Goal: Obtain resource: Download file/media

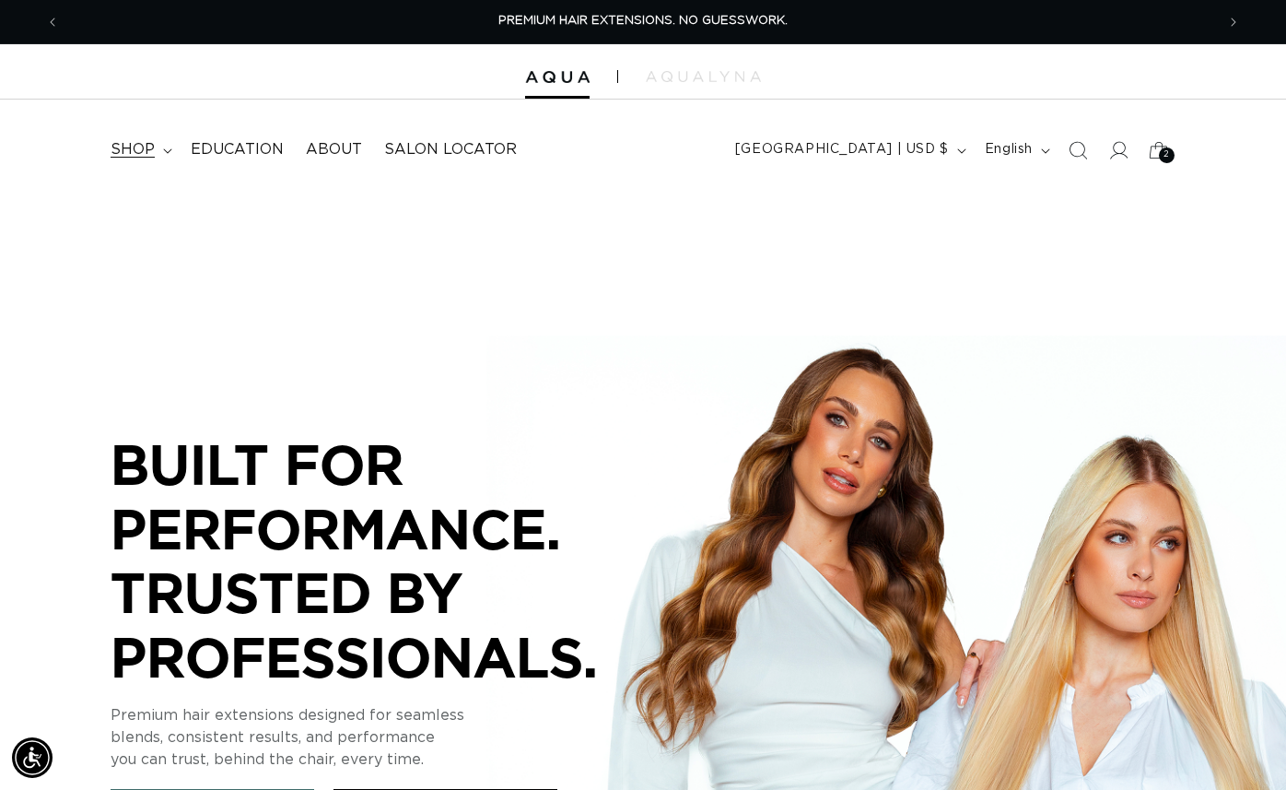
click at [137, 148] on span "shop" at bounding box center [133, 149] width 44 height 19
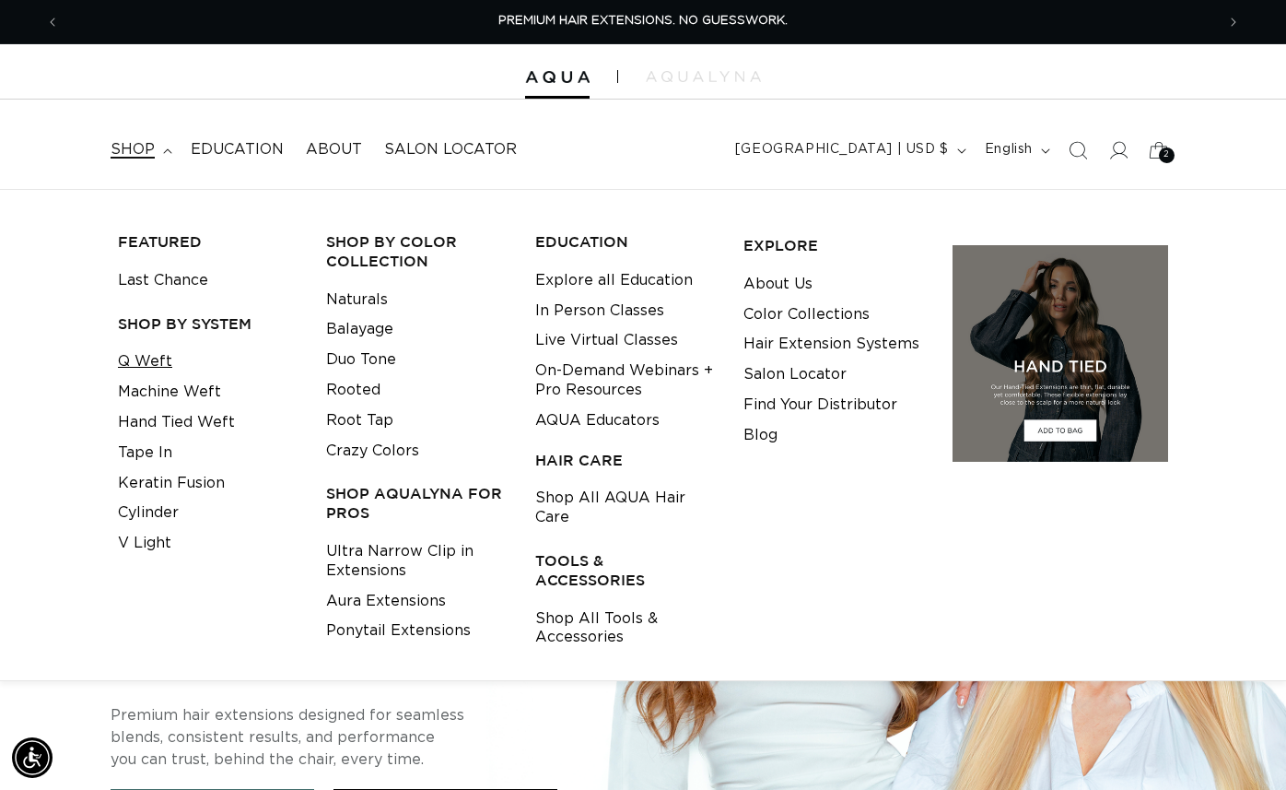
click at [169, 358] on li "Q Weft" at bounding box center [208, 361] width 180 height 30
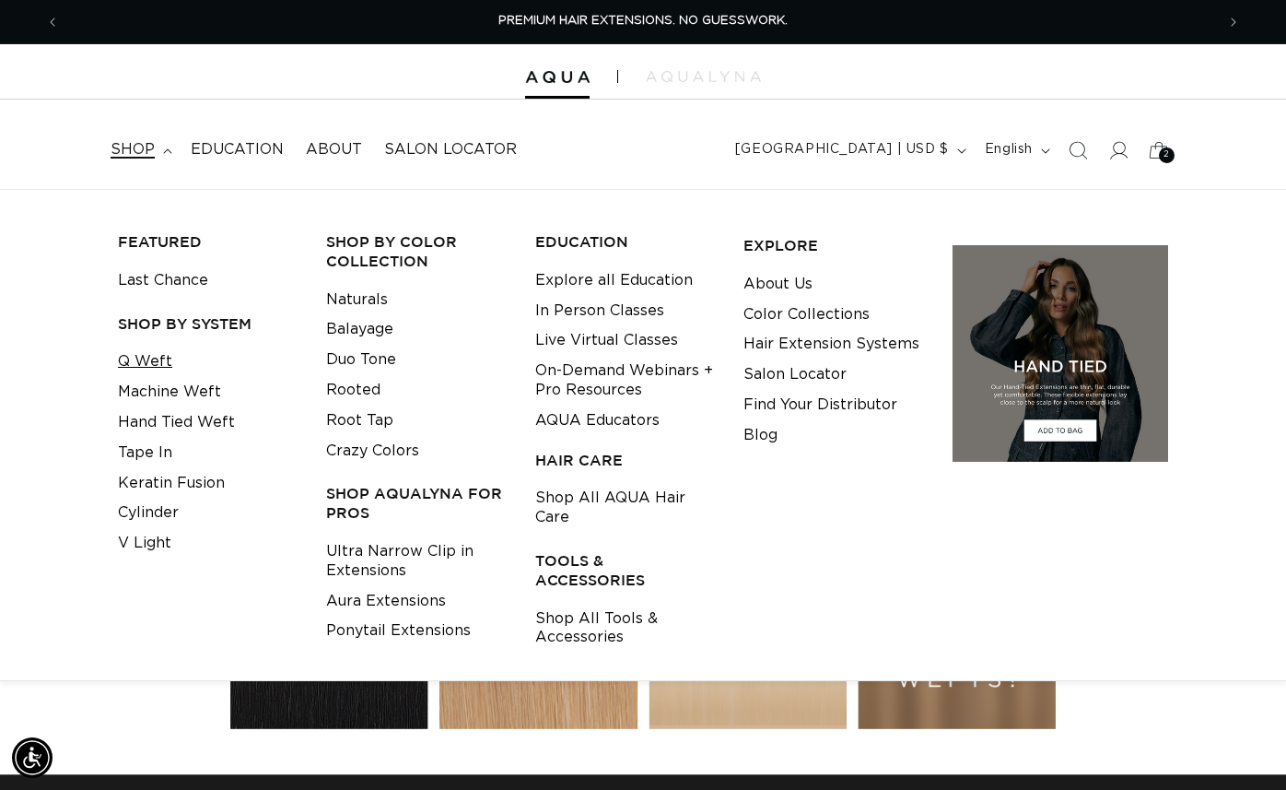
click at [164, 357] on link "Q Weft" at bounding box center [145, 361] width 54 height 30
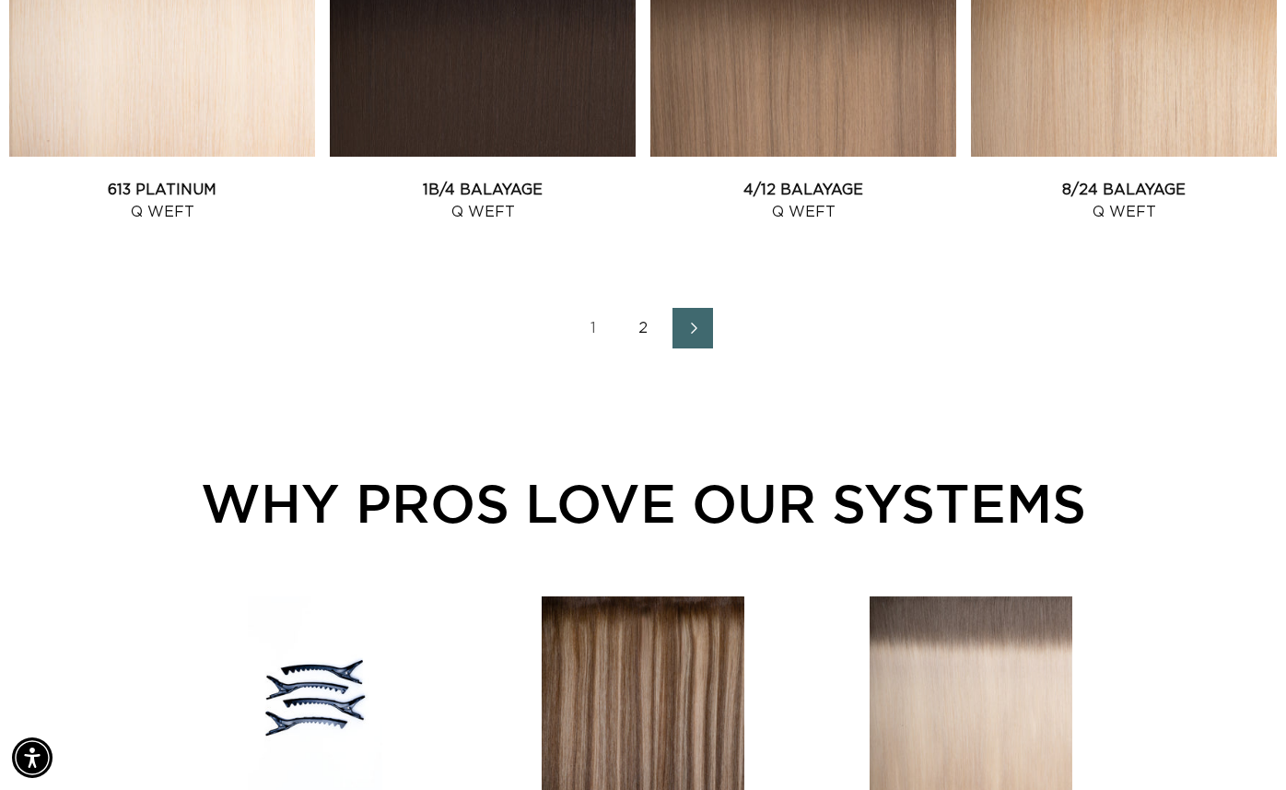
scroll to position [0, 1156]
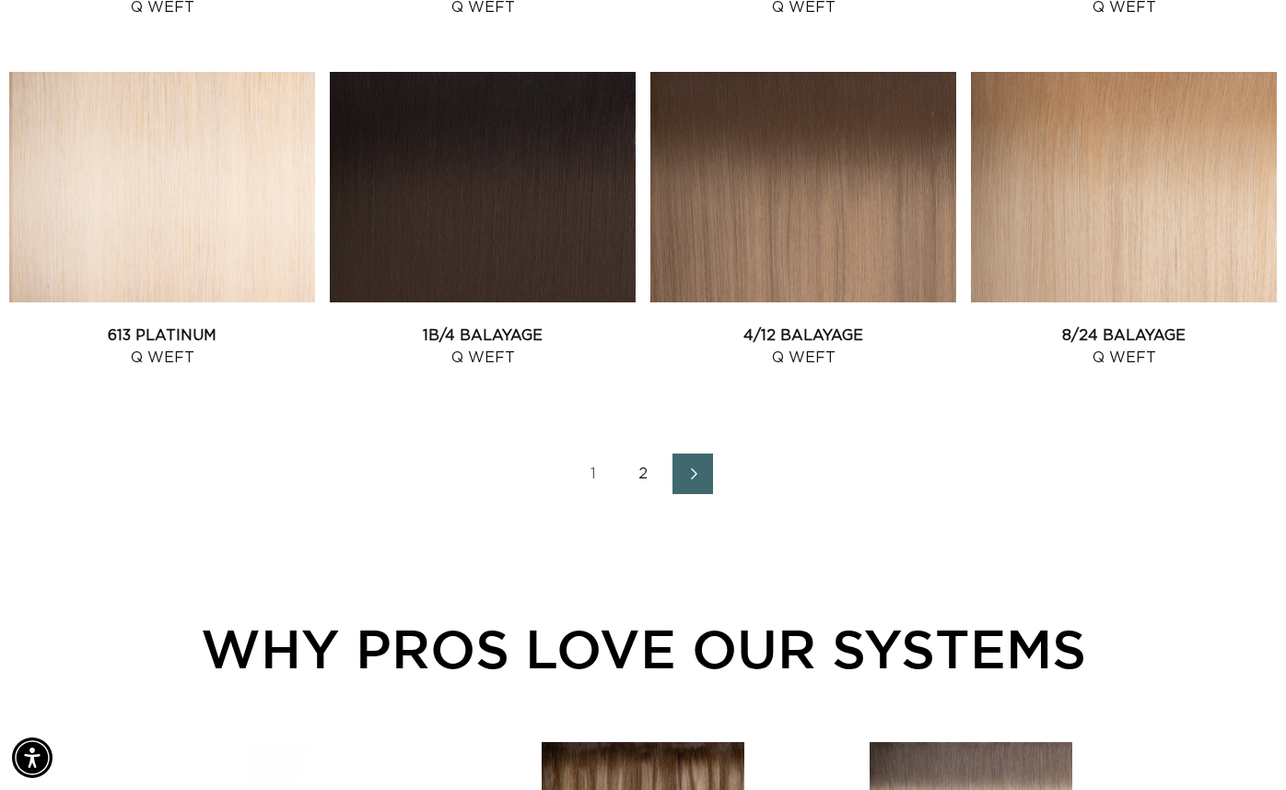
click at [642, 471] on link "2" at bounding box center [643, 473] width 41 height 41
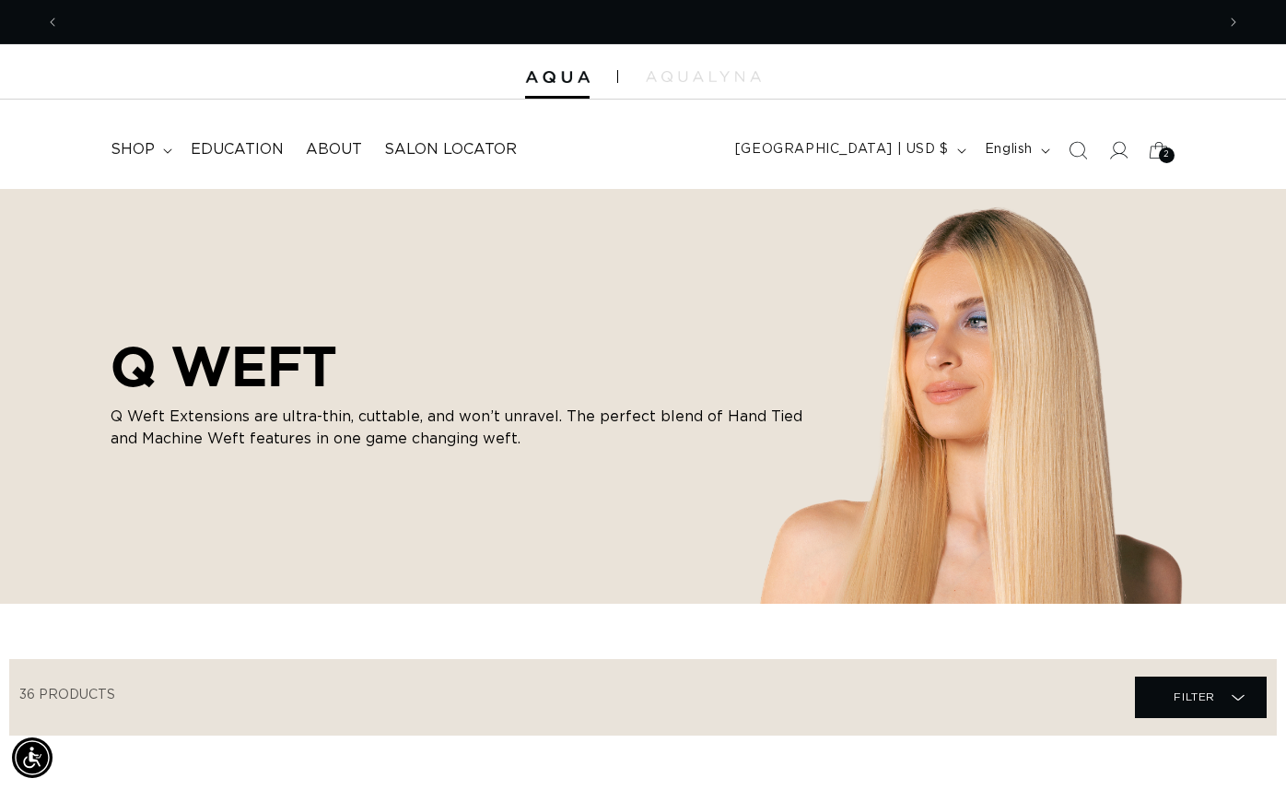
scroll to position [0, 1156]
click at [1076, 150] on icon "Search" at bounding box center [1077, 149] width 19 height 19
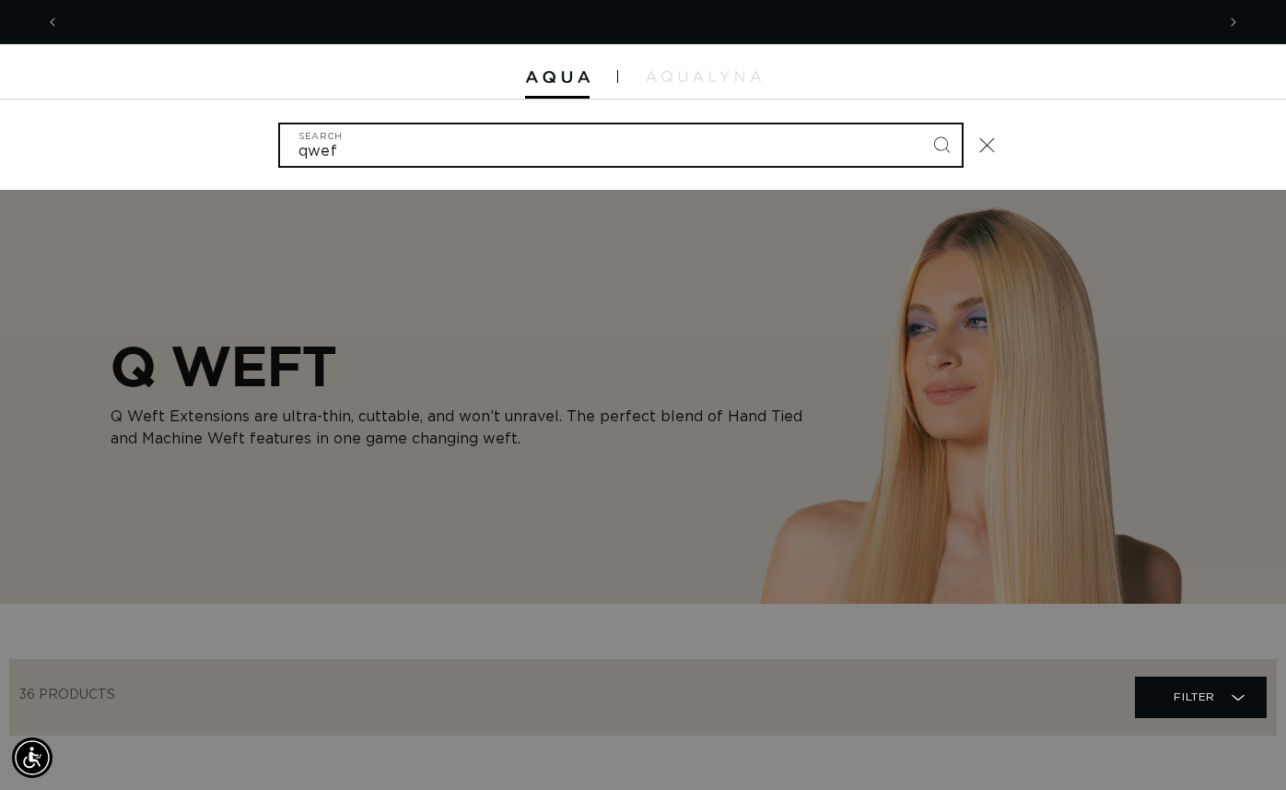
scroll to position [0, 2311]
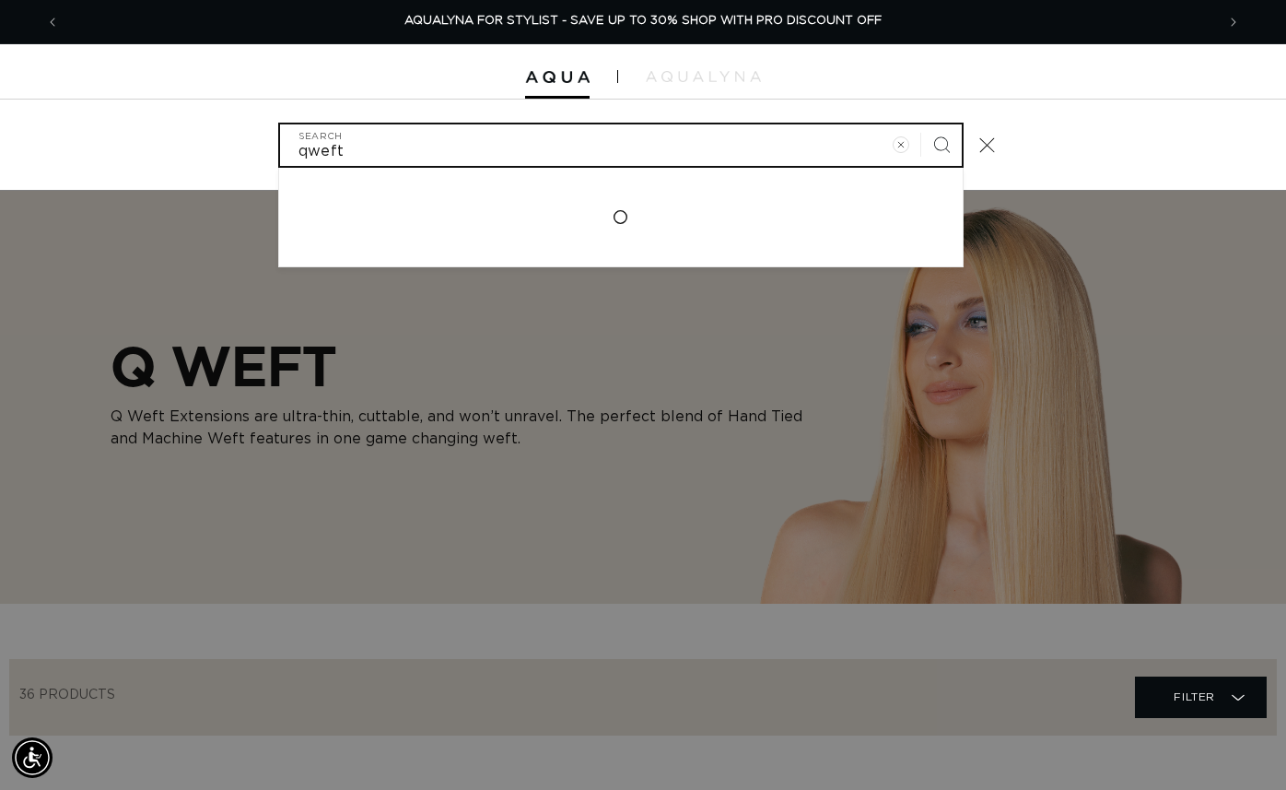
type input "qweft"
click at [921, 124] on button "Search" at bounding box center [941, 144] width 41 height 41
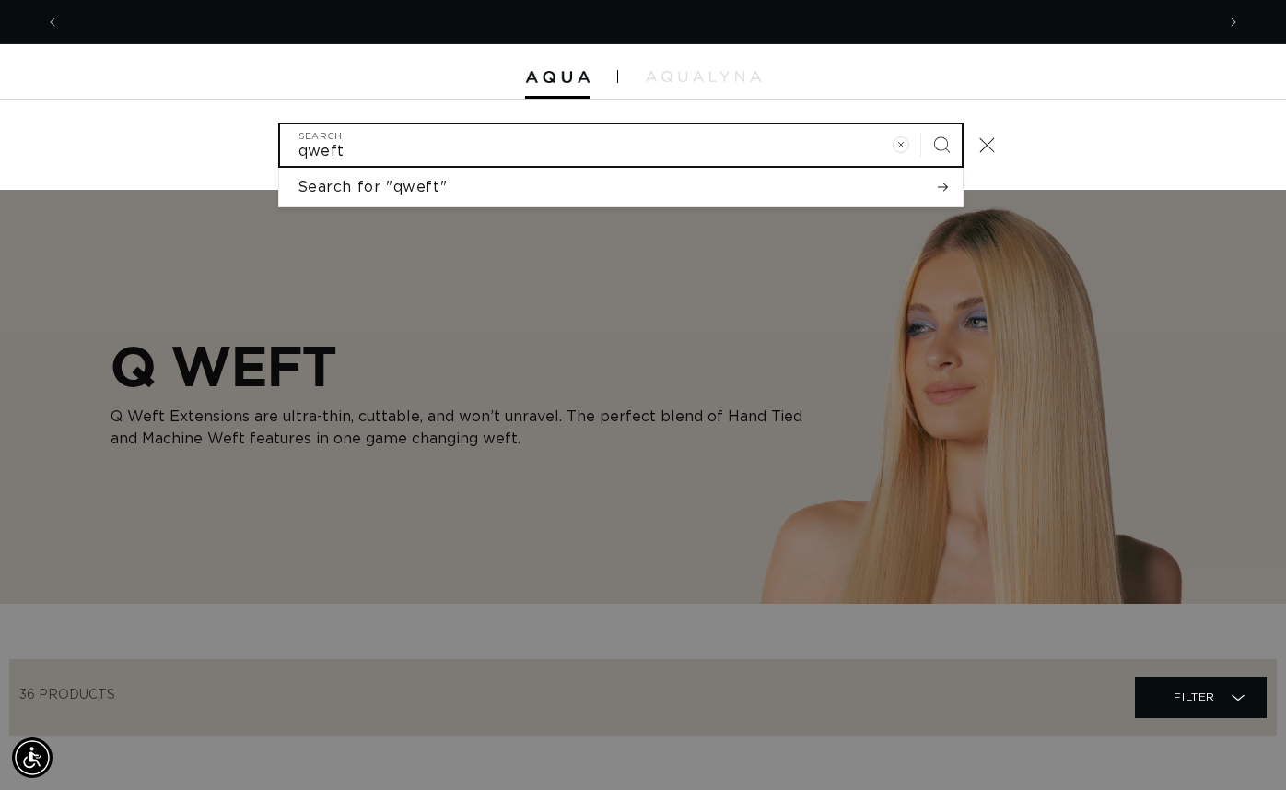
scroll to position [0, 0]
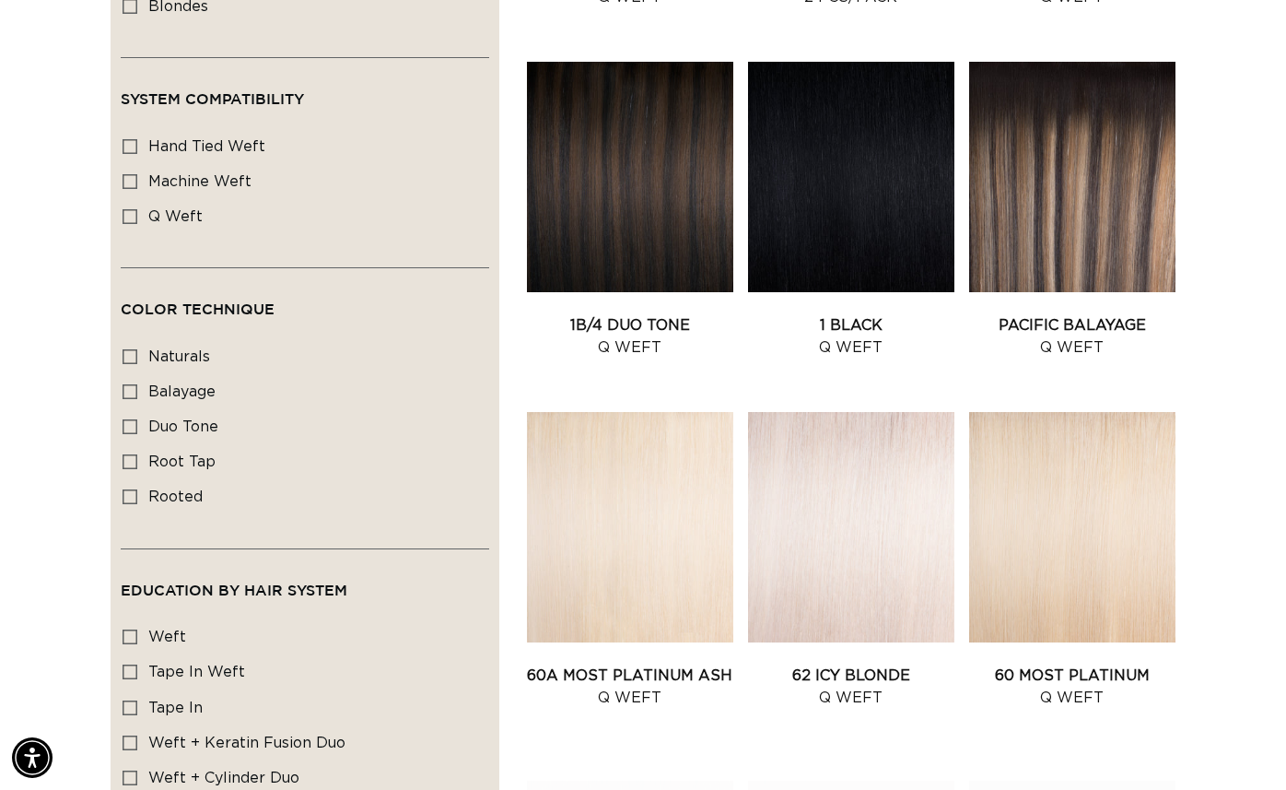
scroll to position [1490, 0]
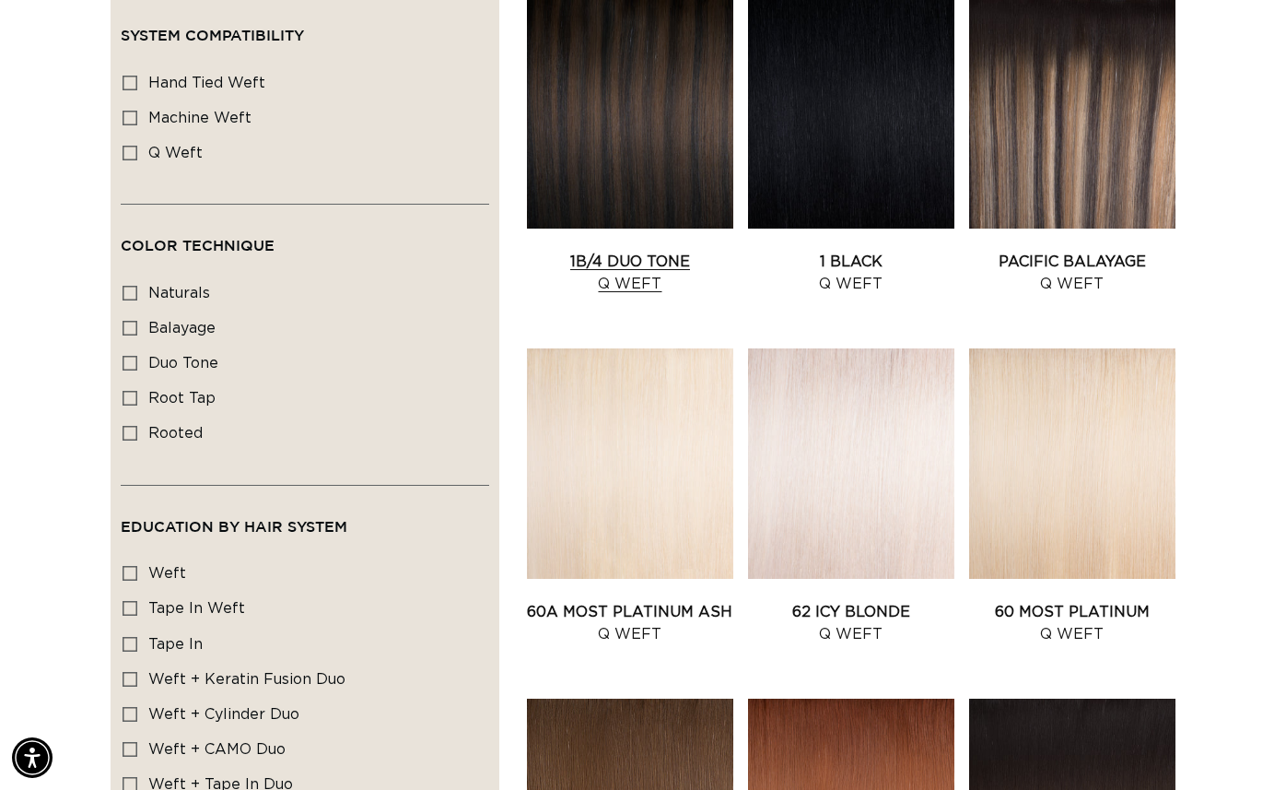
click at [607, 251] on link "1B/4 Duo Tone Q Weft" at bounding box center [630, 273] width 206 height 44
type input "q"
type input "qw"
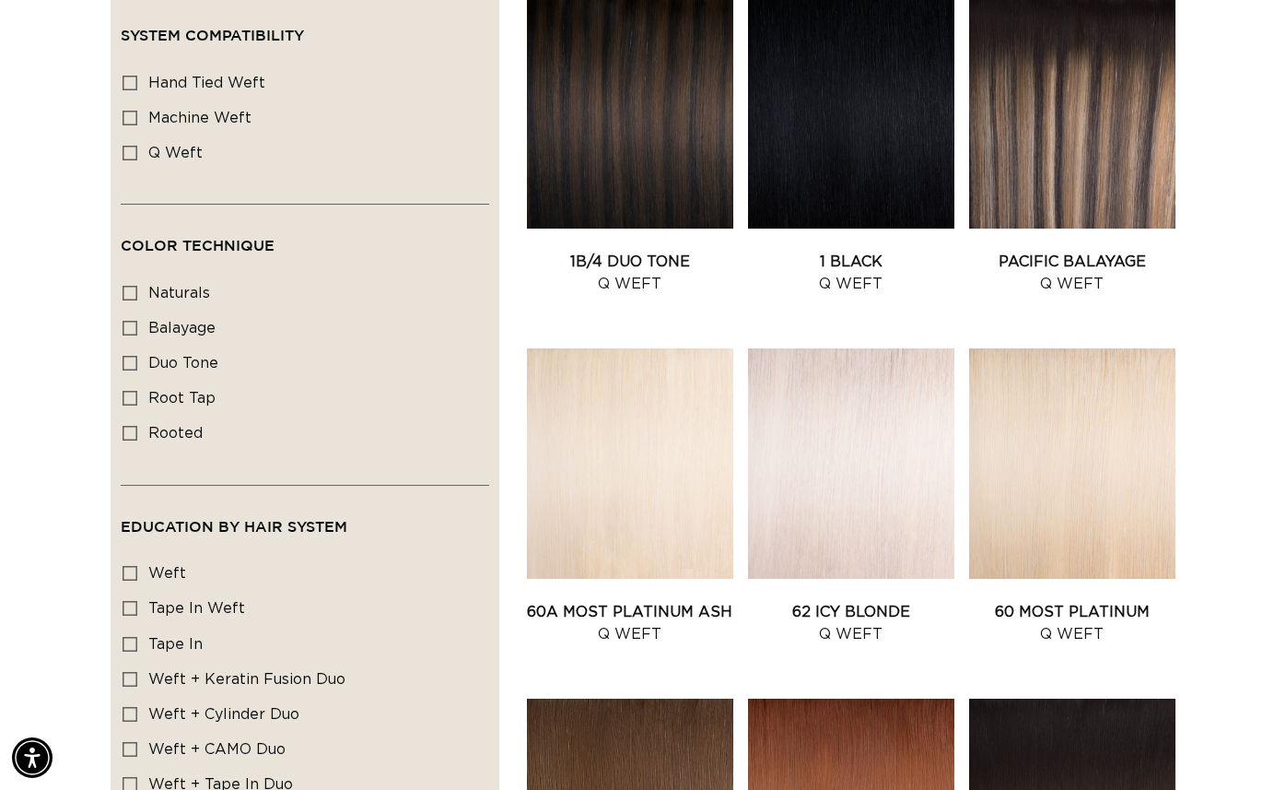
type input "qw"
type input "qwe"
type input "qwef"
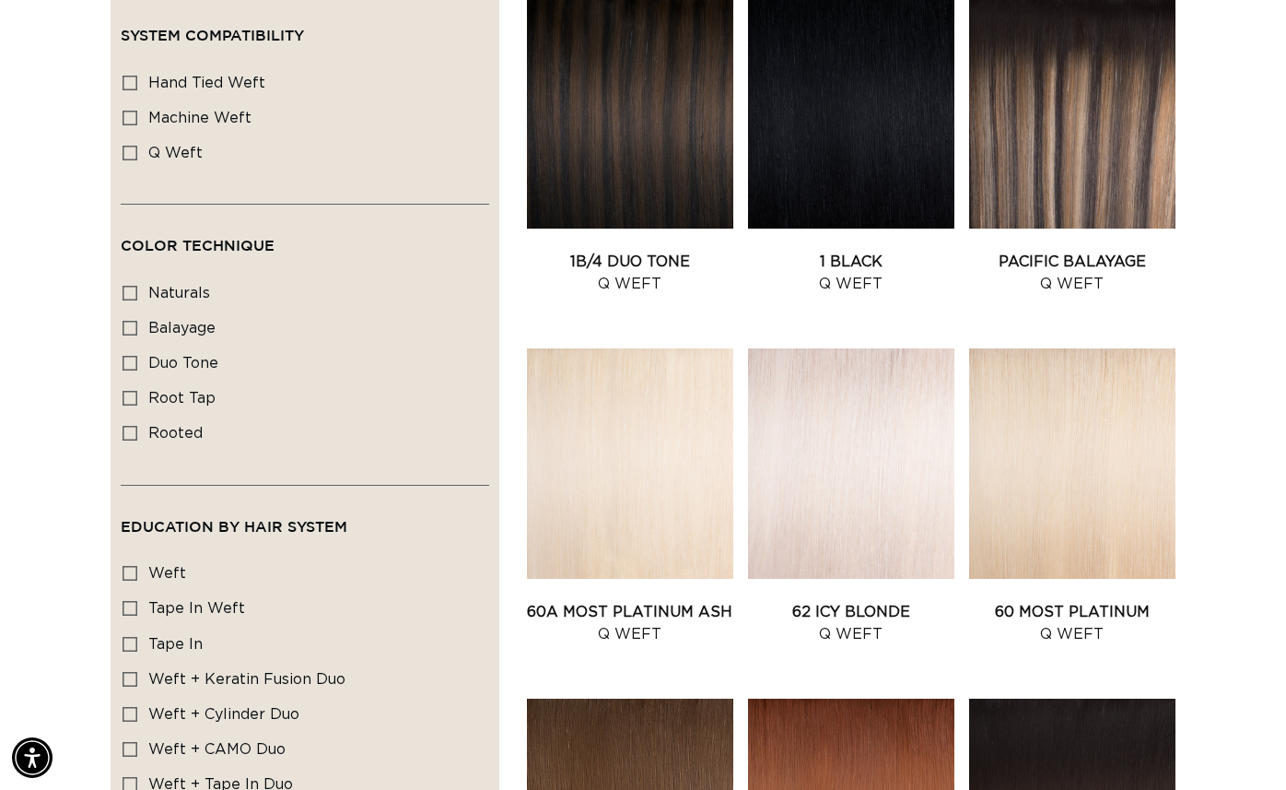
type input "qweft"
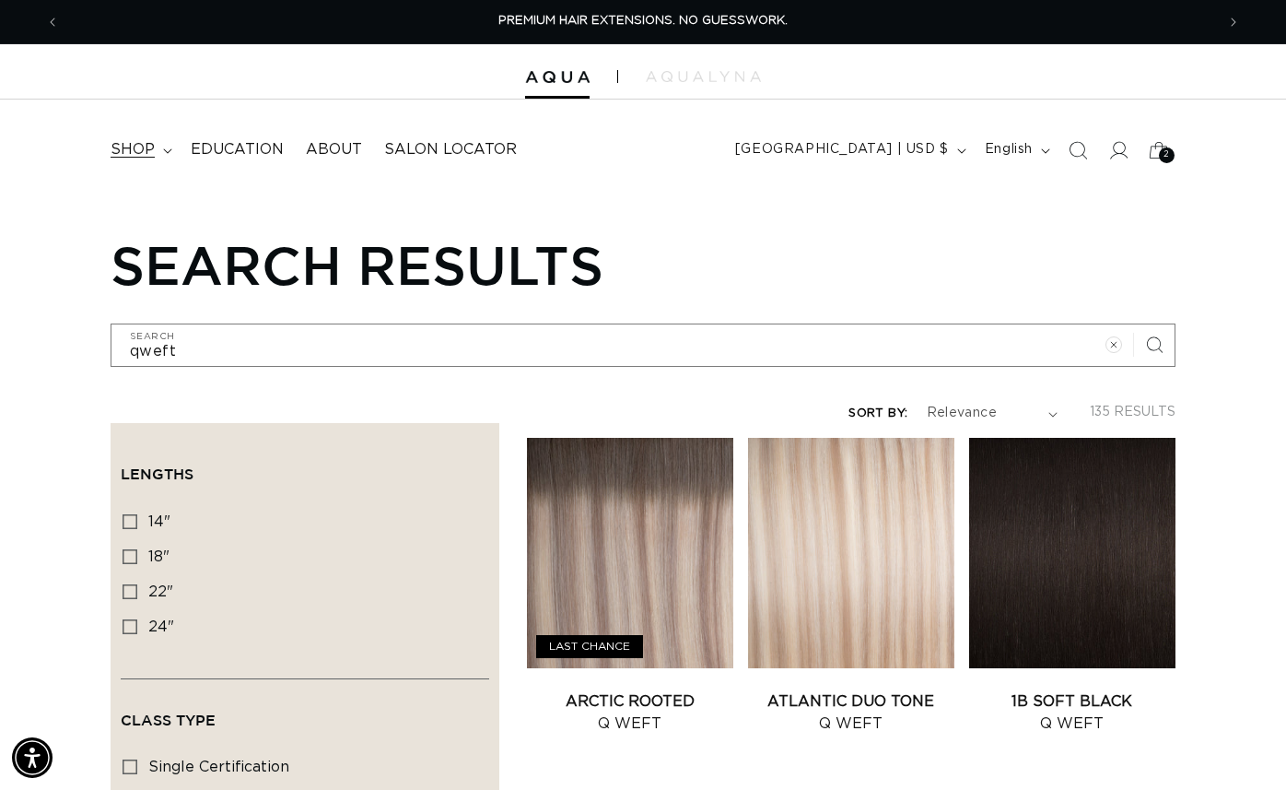
click at [125, 156] on span "shop" at bounding box center [133, 149] width 44 height 19
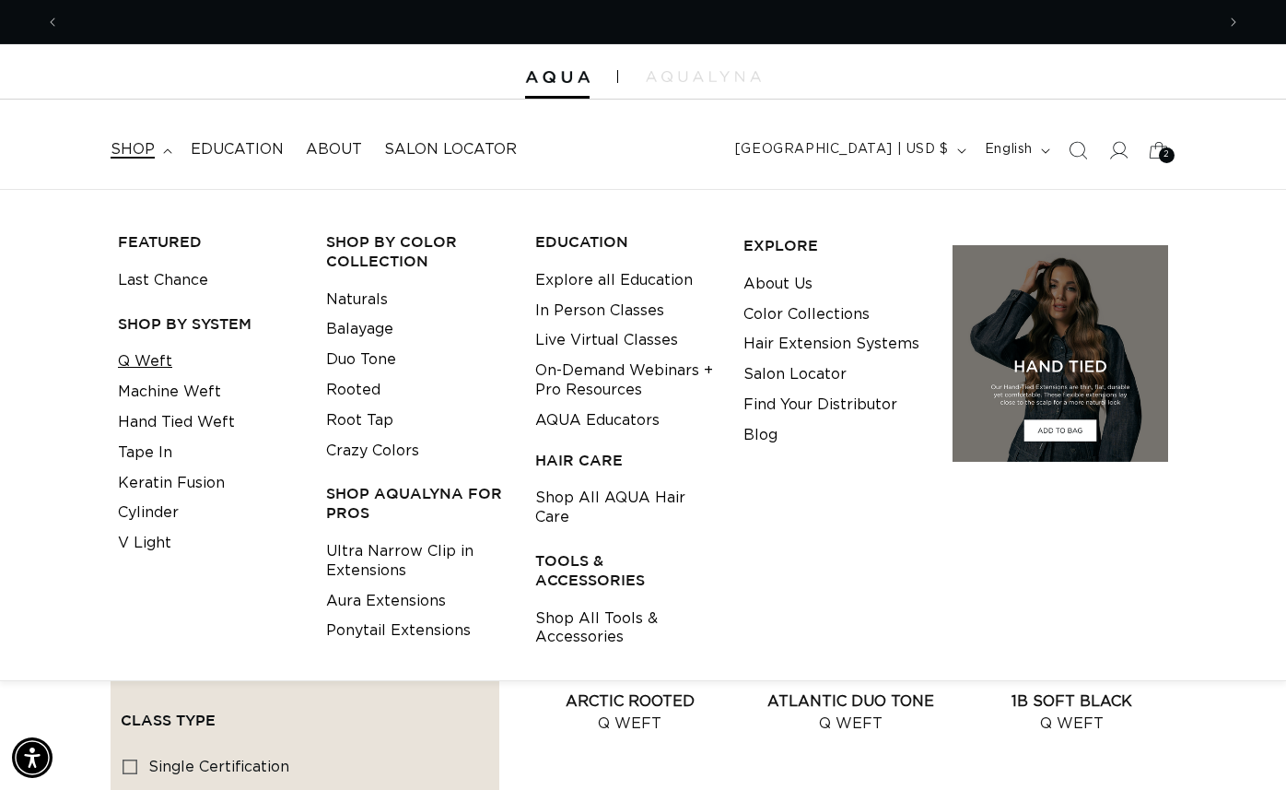
scroll to position [0, 2311]
click at [158, 356] on link "Q Weft" at bounding box center [145, 361] width 54 height 30
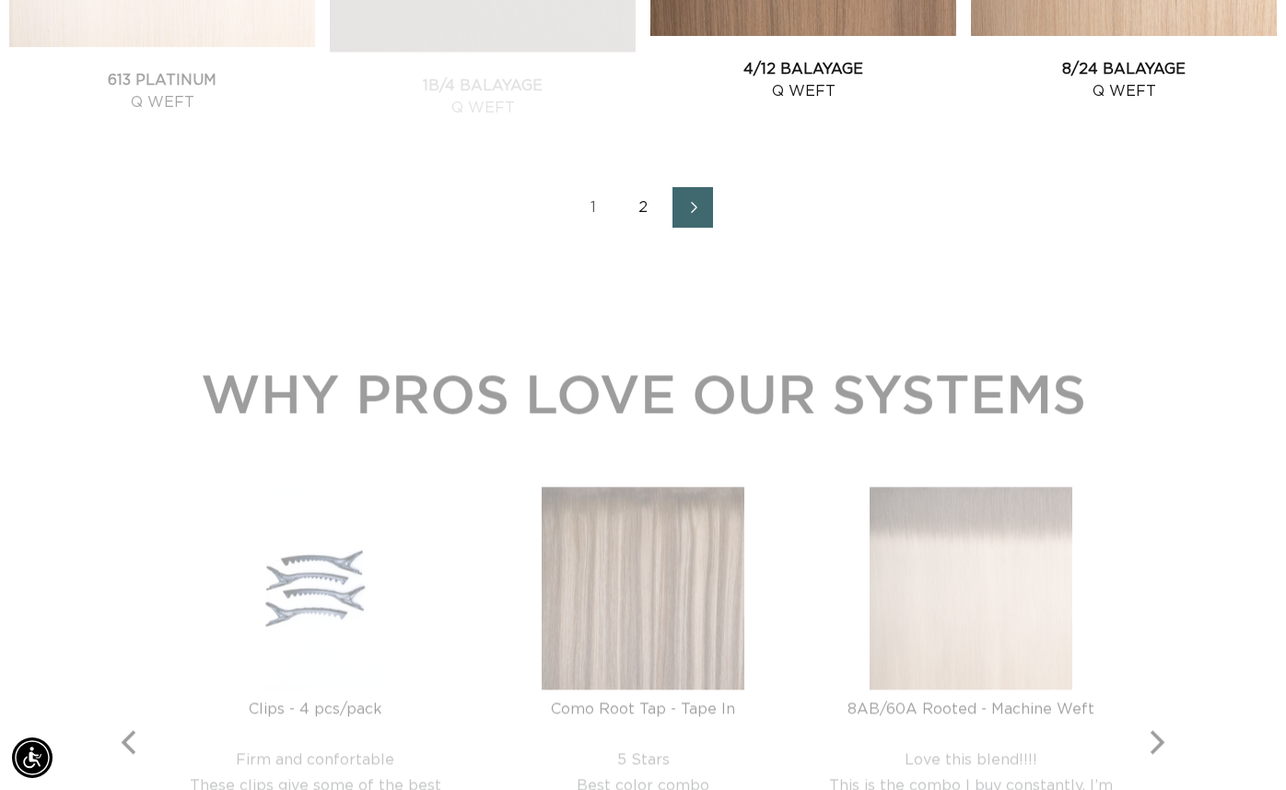
scroll to position [2361, 0]
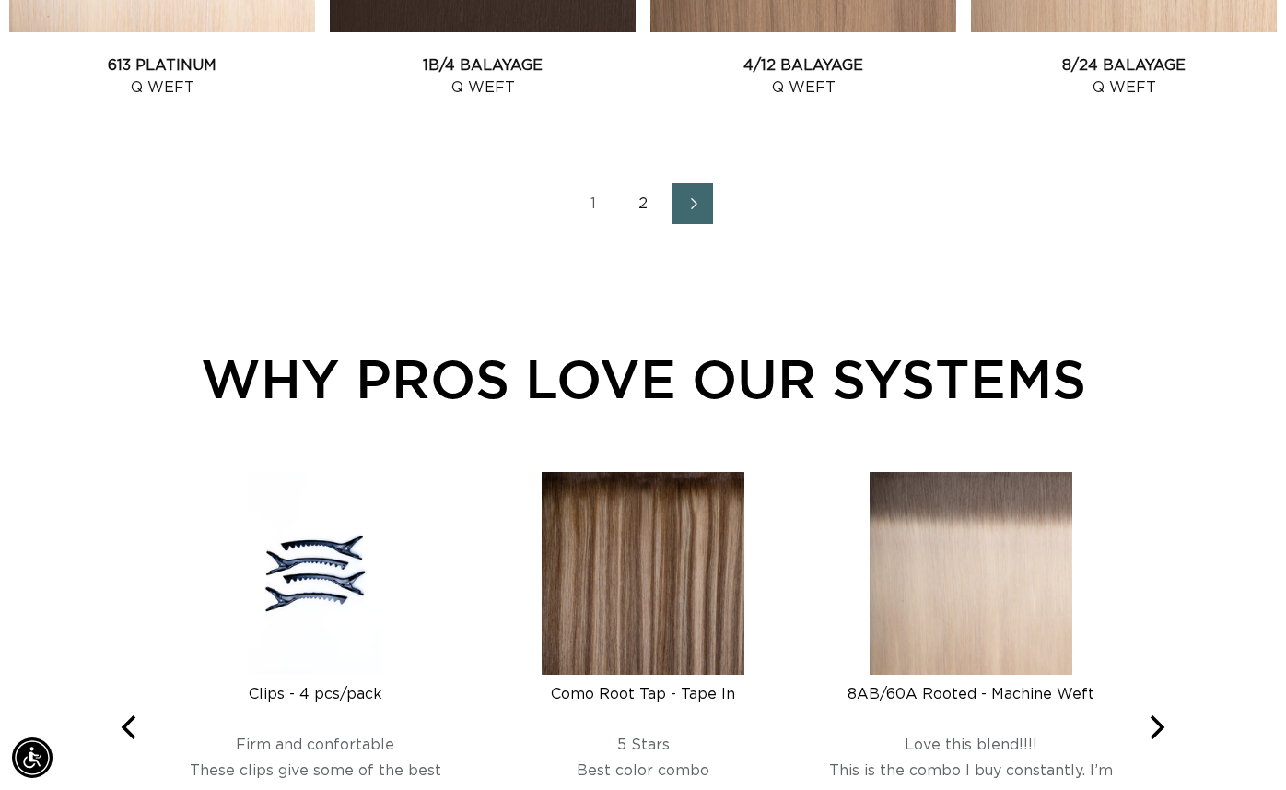
click at [643, 196] on link "2" at bounding box center [643, 203] width 41 height 41
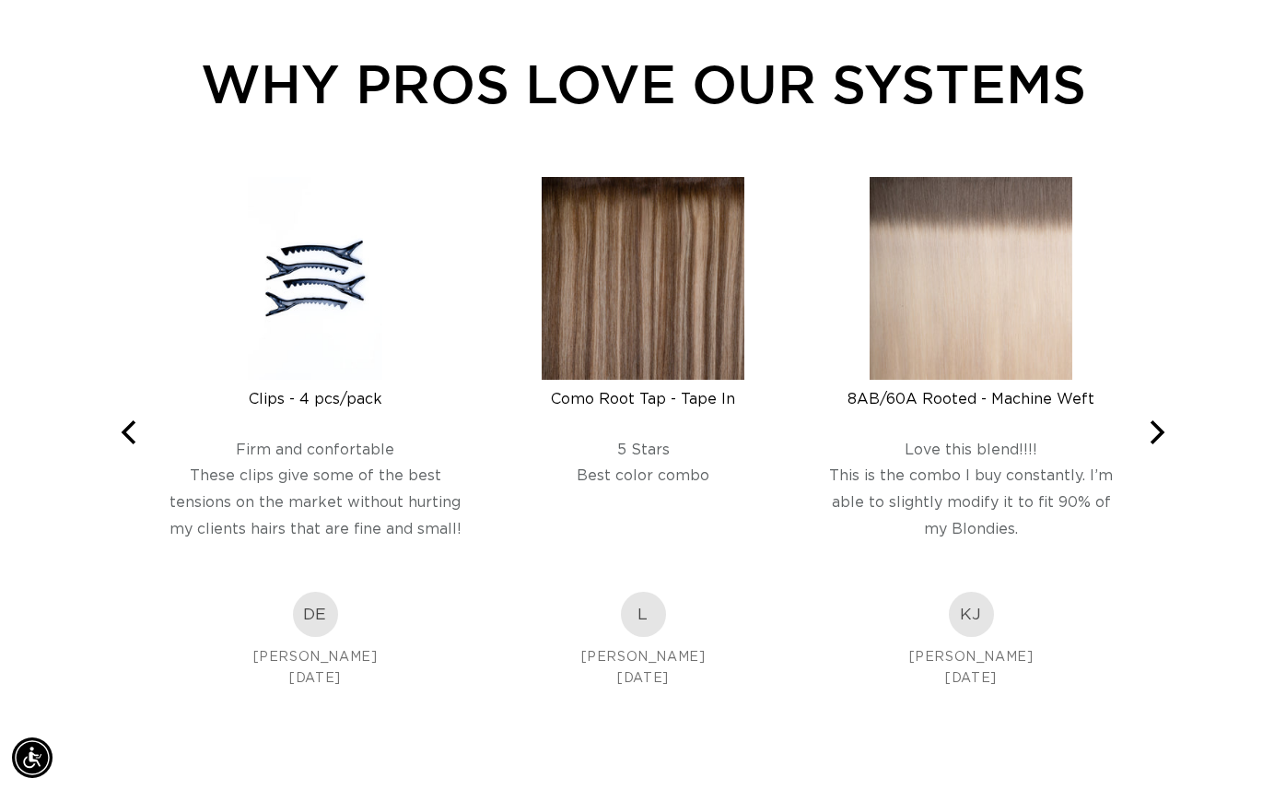
scroll to position [0, 2311]
click at [1159, 434] on icon "Next" at bounding box center [1158, 432] width 15 height 24
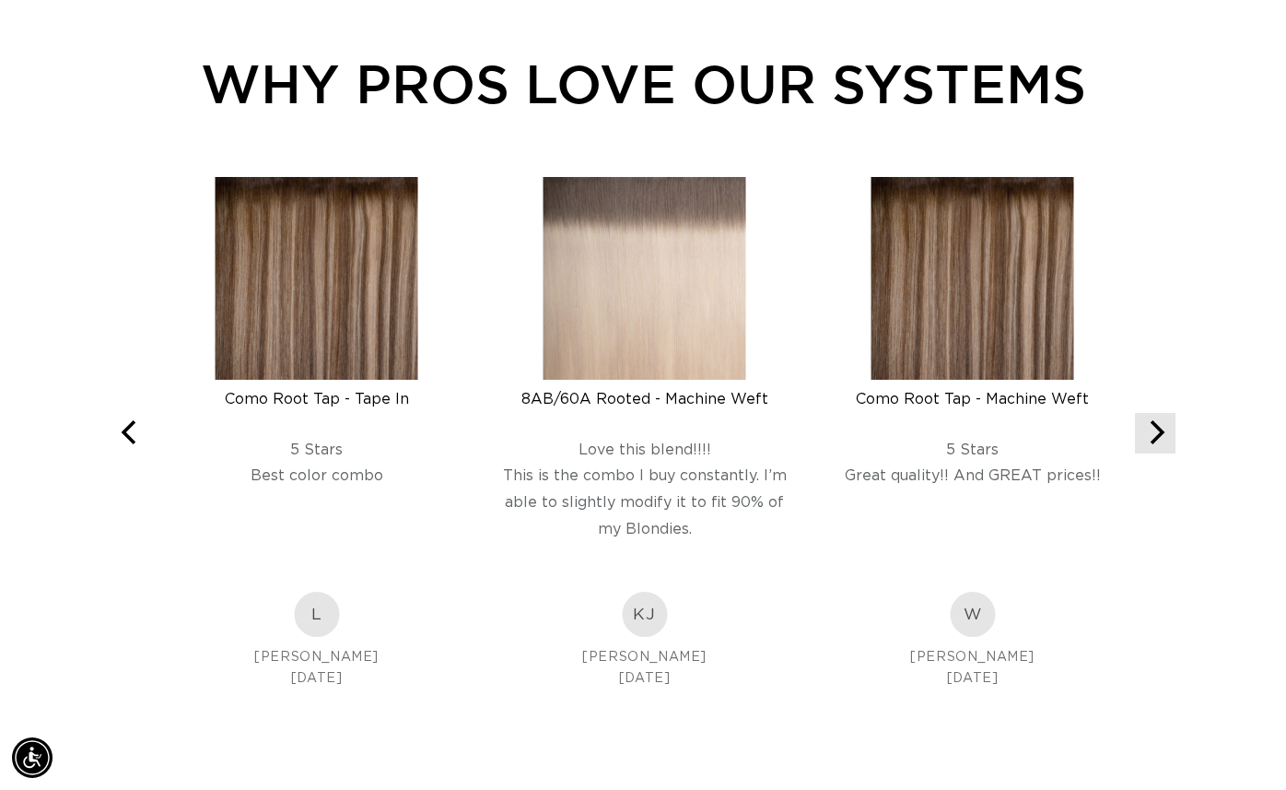
click at [1159, 434] on icon "Next" at bounding box center [1158, 432] width 15 height 24
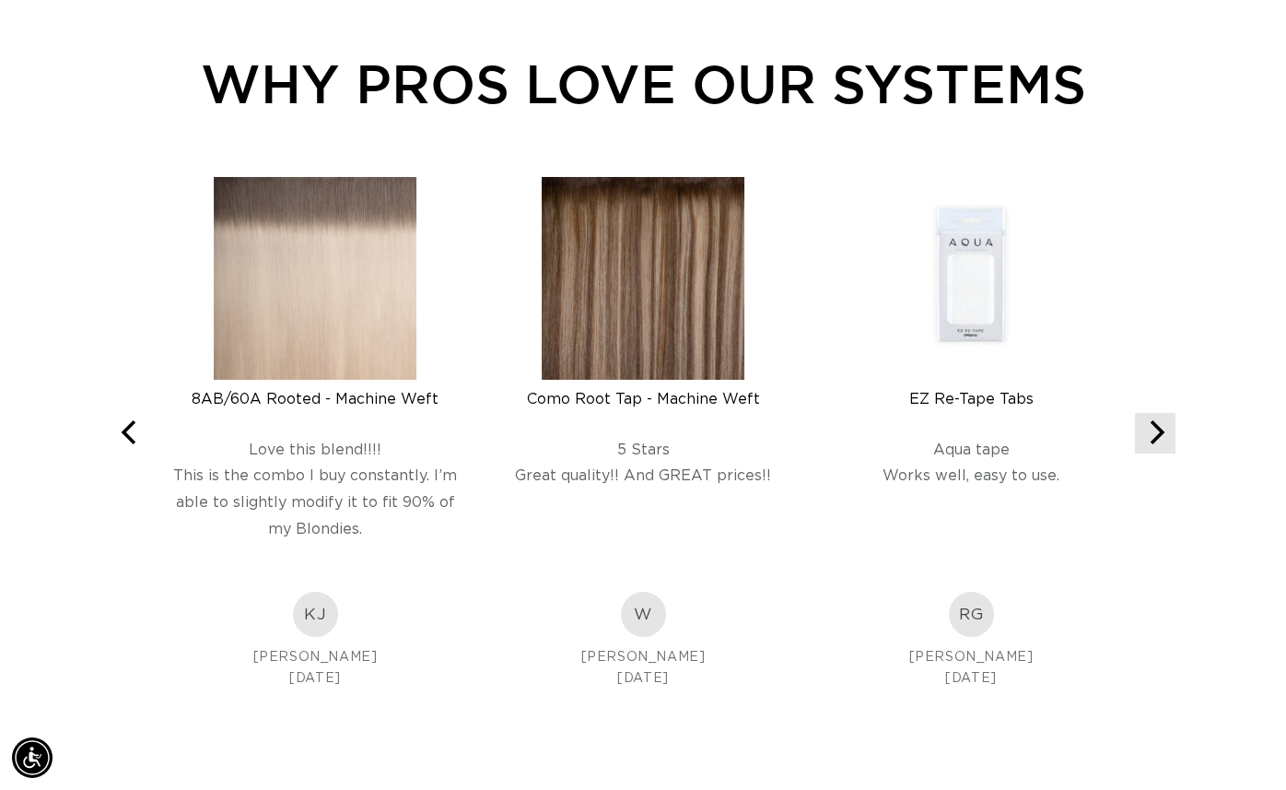
scroll to position [0, 0]
click at [1159, 434] on icon "Next" at bounding box center [1158, 432] width 15 height 24
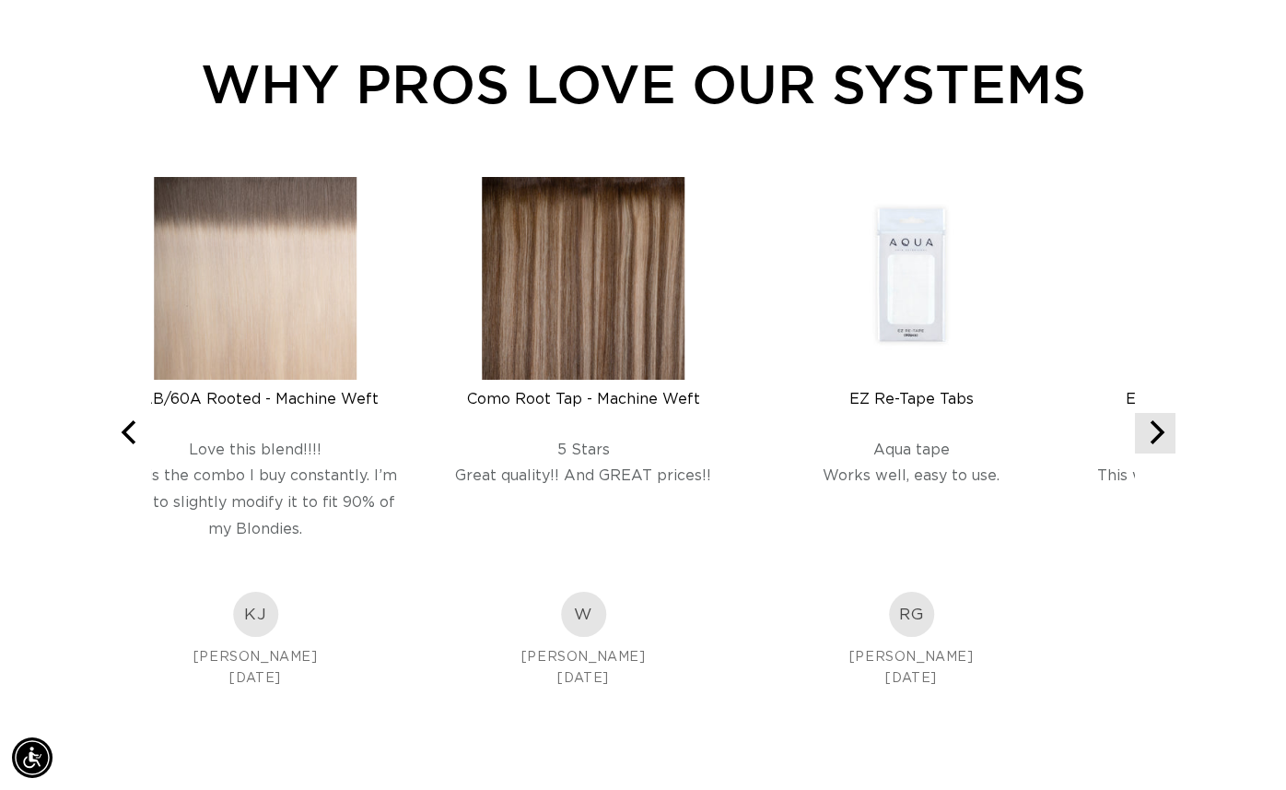
click at [1159, 434] on icon "Next" at bounding box center [1158, 432] width 15 height 24
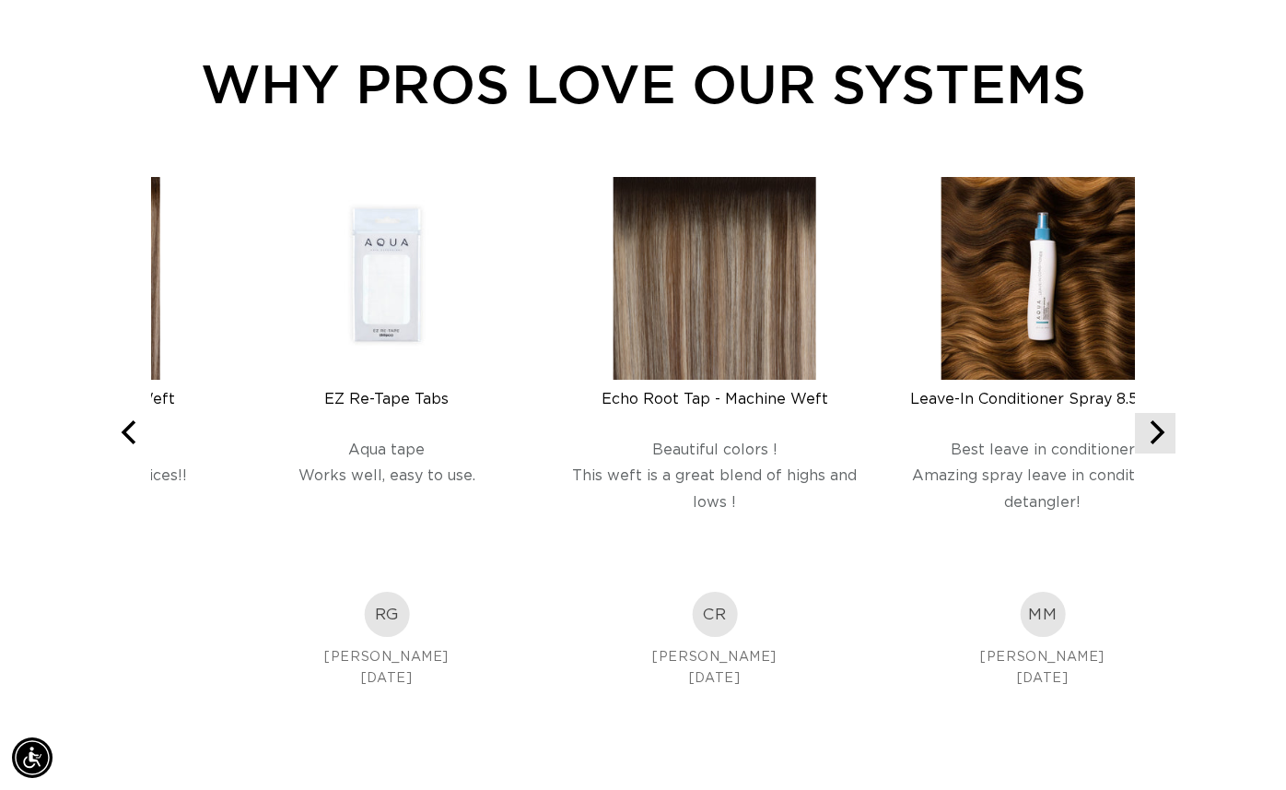
click at [1159, 434] on icon "Next" at bounding box center [1158, 432] width 15 height 24
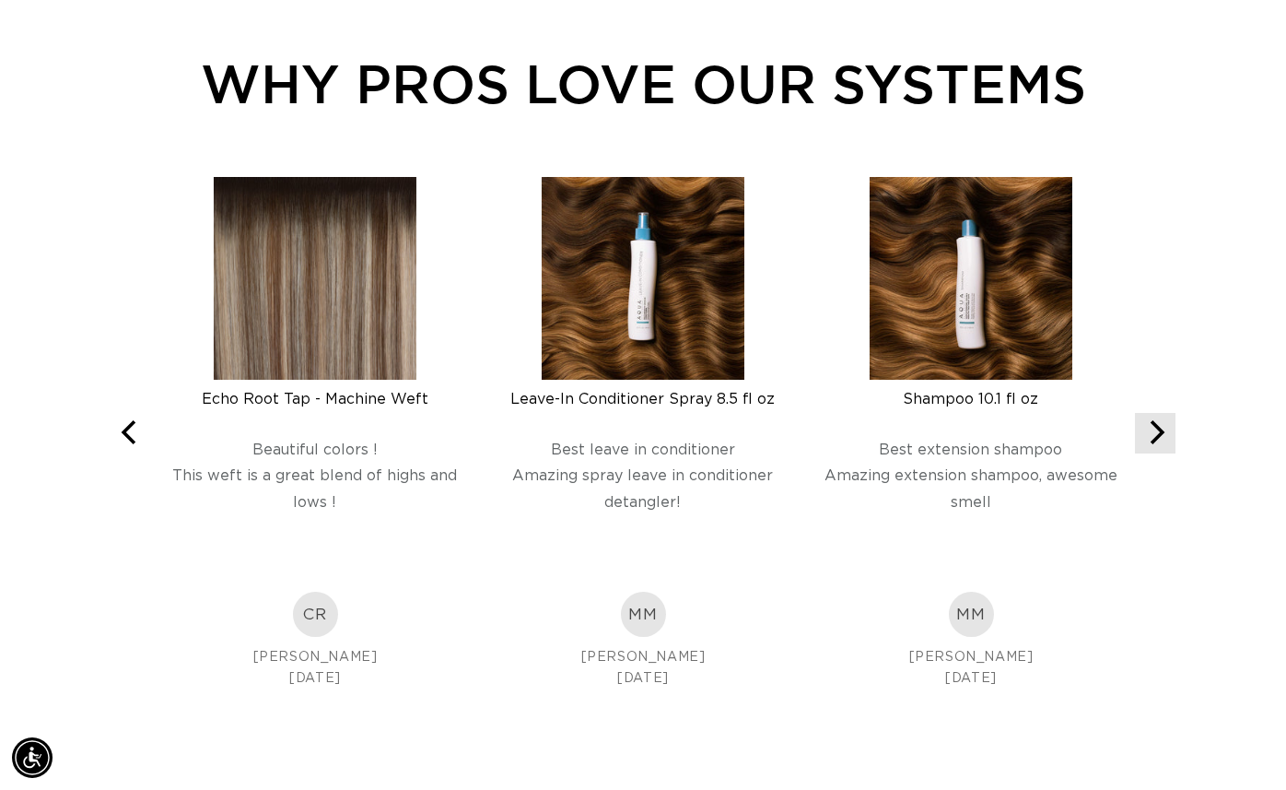
click at [1159, 434] on icon "Next" at bounding box center [1158, 432] width 15 height 24
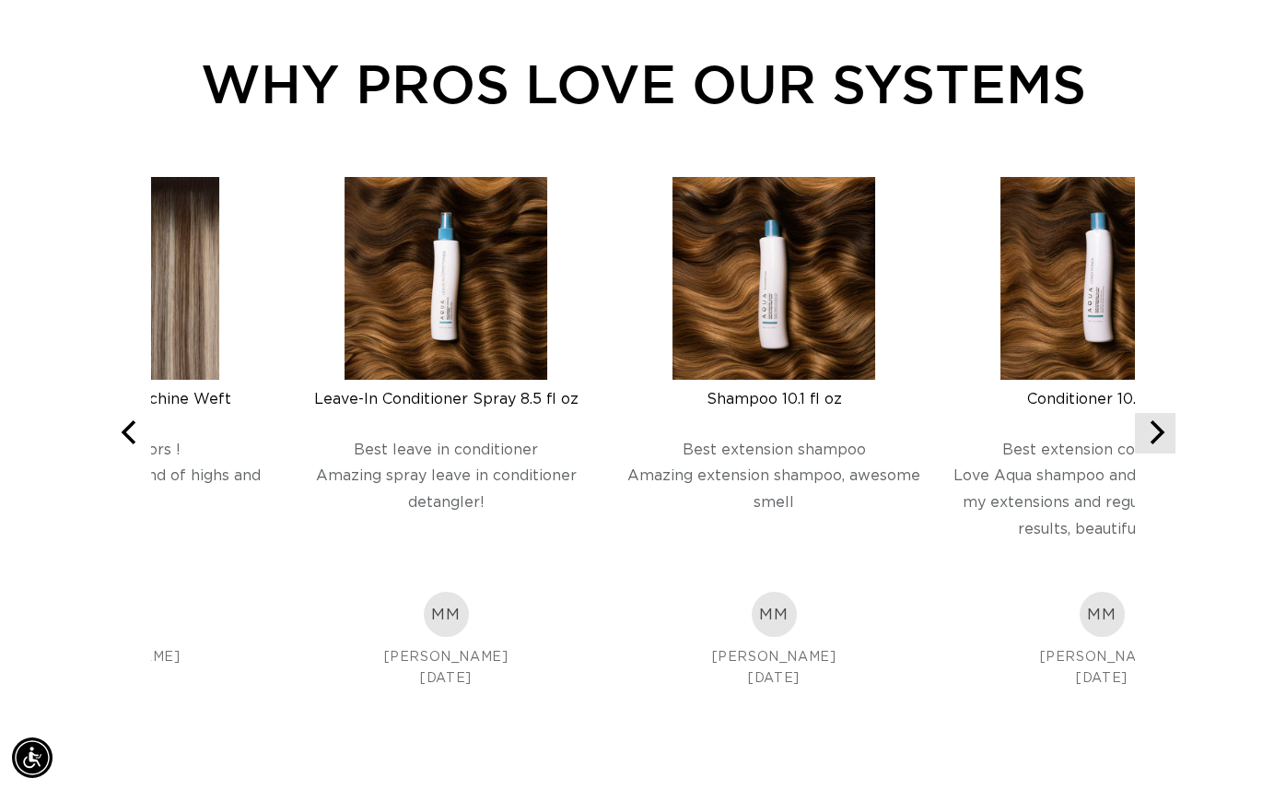
click at [1159, 434] on icon "Next" at bounding box center [1158, 432] width 15 height 24
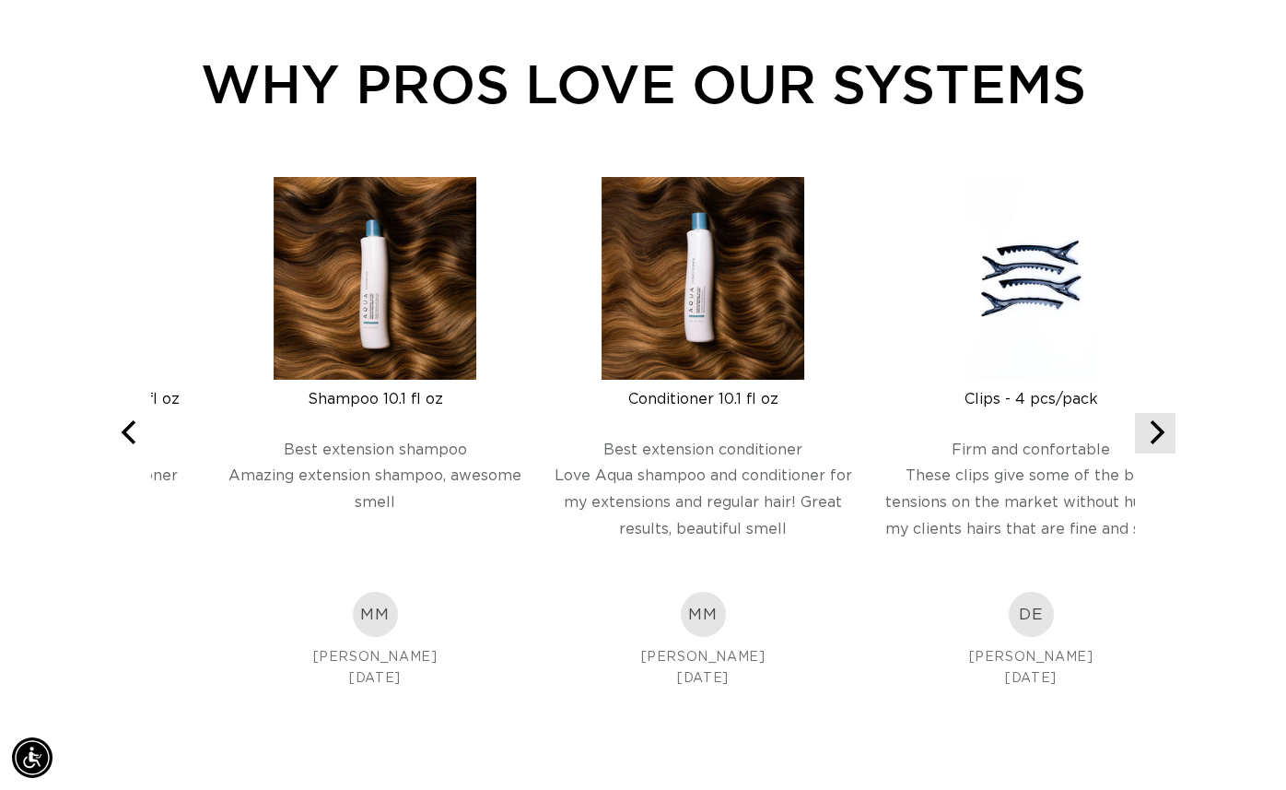
click at [1159, 434] on icon "Next" at bounding box center [1158, 432] width 15 height 24
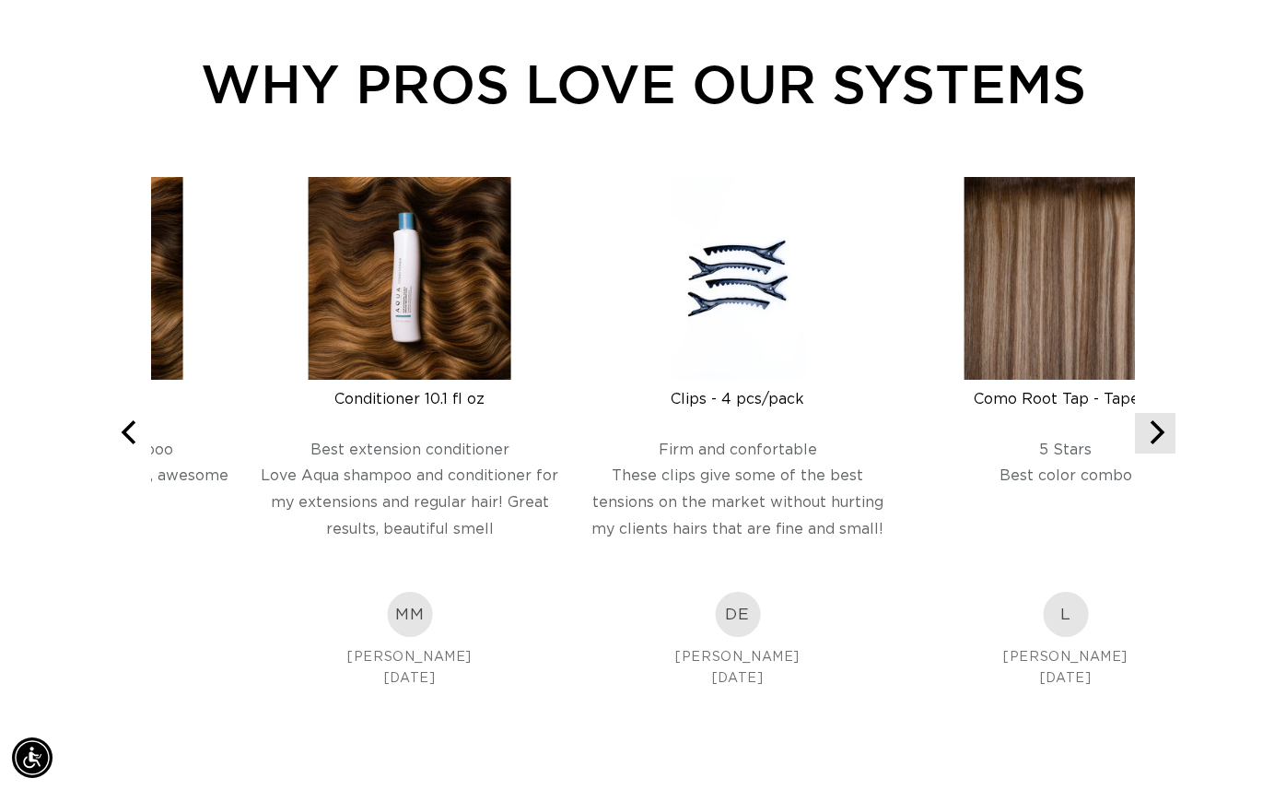
click at [1159, 434] on icon "Next" at bounding box center [1158, 432] width 15 height 24
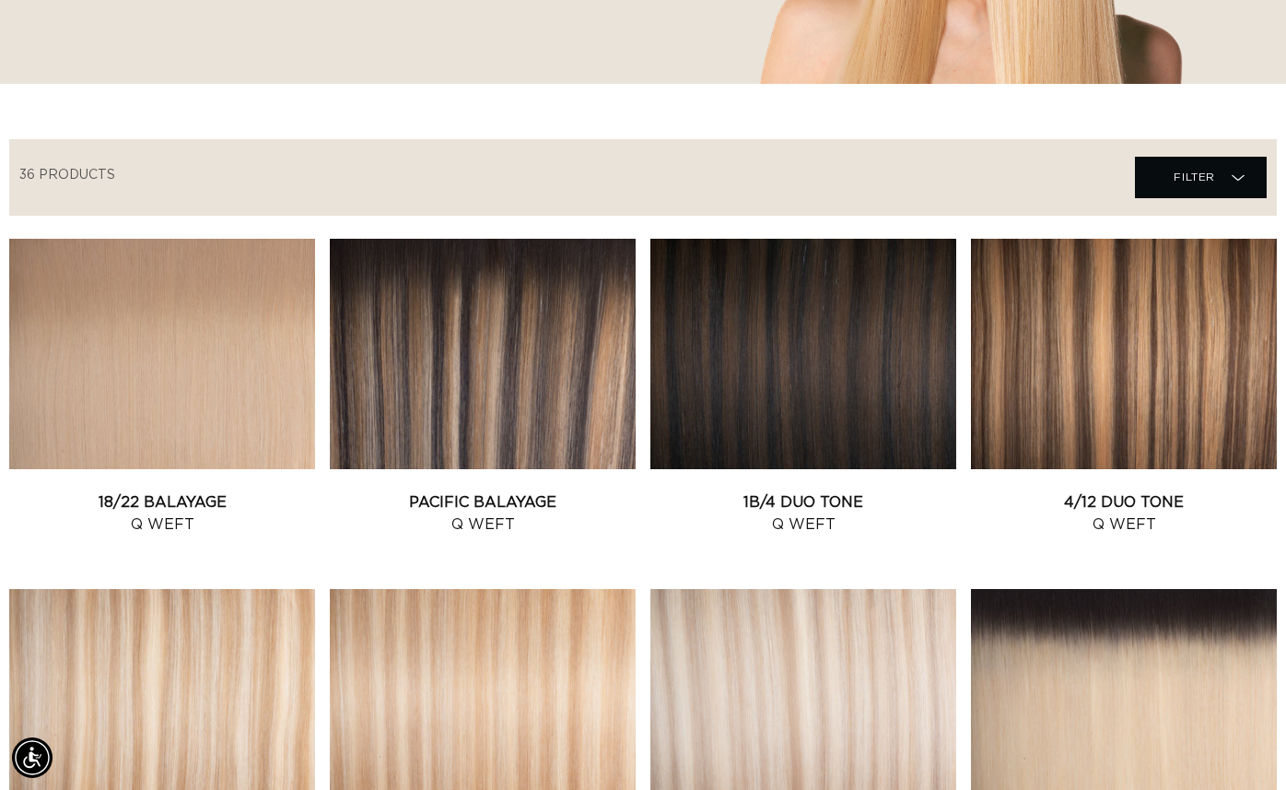
scroll to position [0, 0]
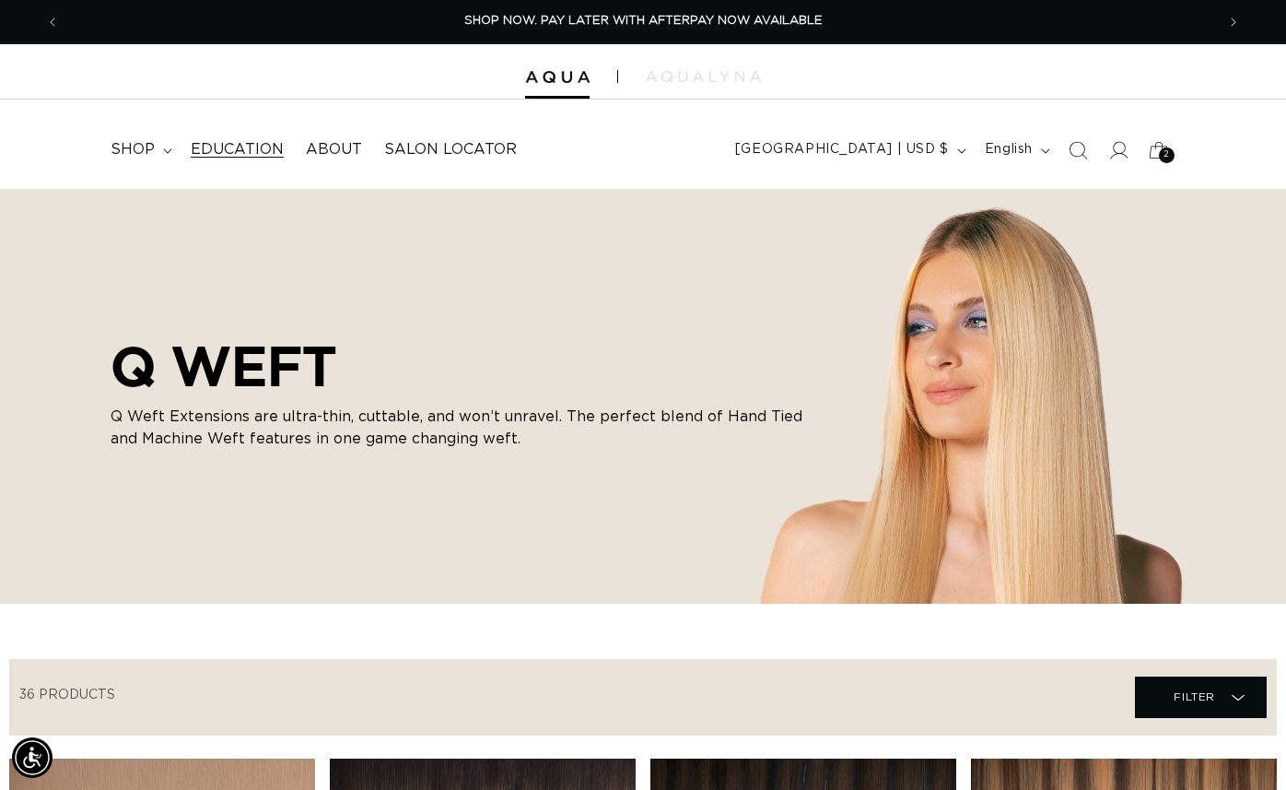
click at [247, 153] on span "Education" at bounding box center [237, 149] width 93 height 19
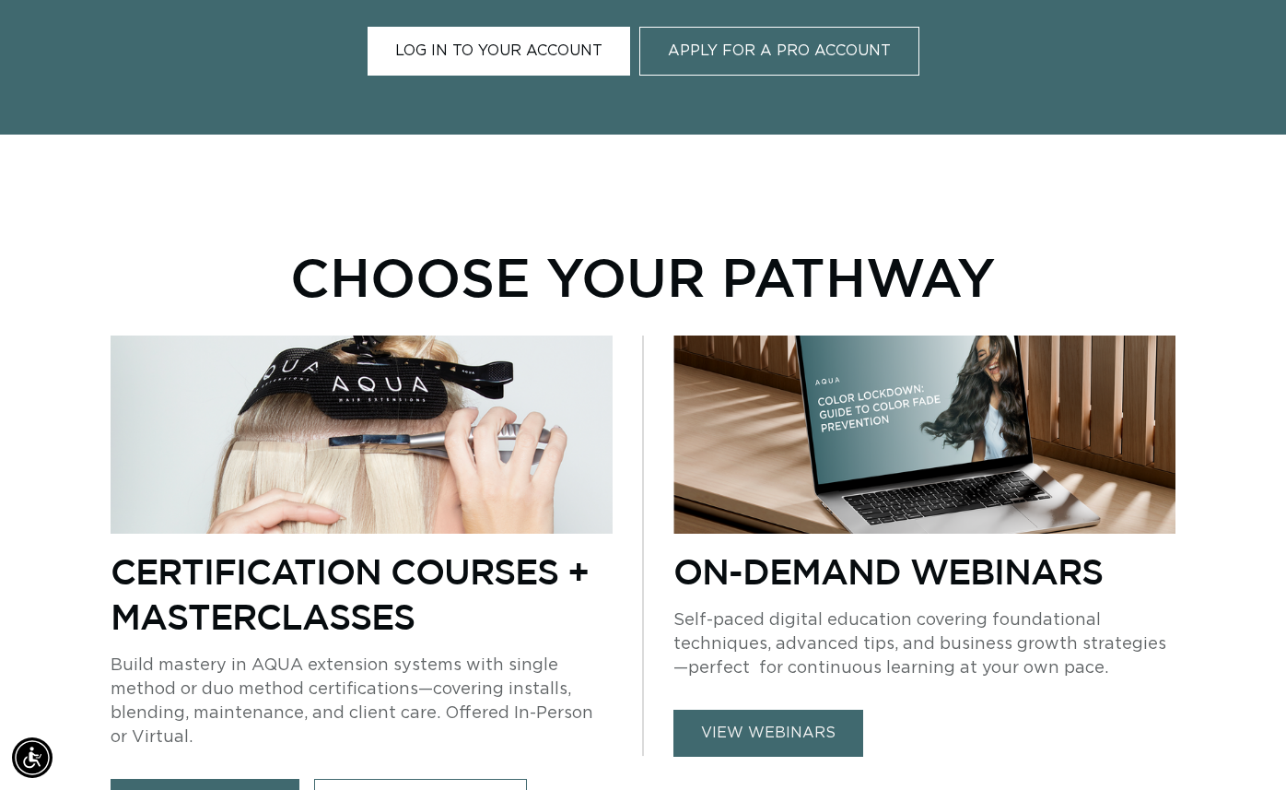
scroll to position [0, 1156]
click at [559, 43] on link "Log In to Your Account" at bounding box center [499, 51] width 263 height 49
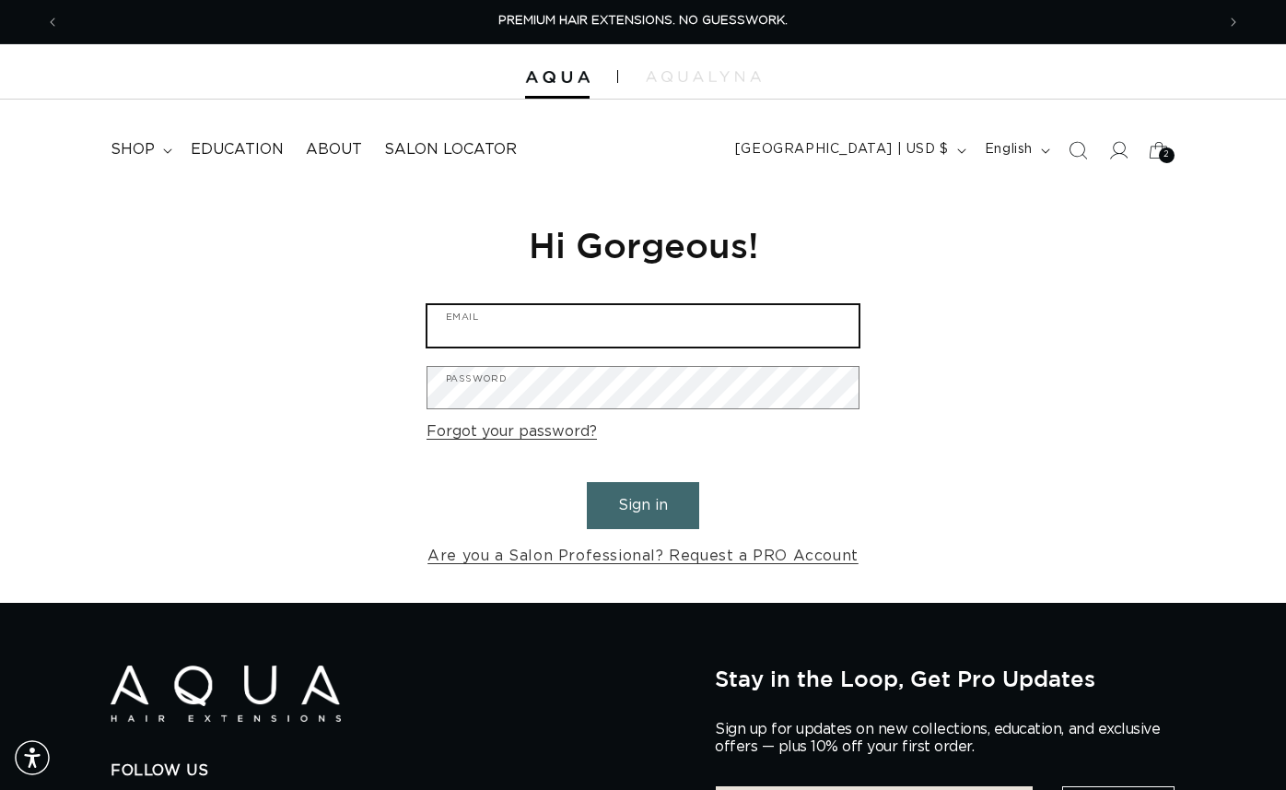
type input "leighanne@aquahairextensions.com"
click at [605, 494] on button "Sign in" at bounding box center [643, 505] width 112 height 47
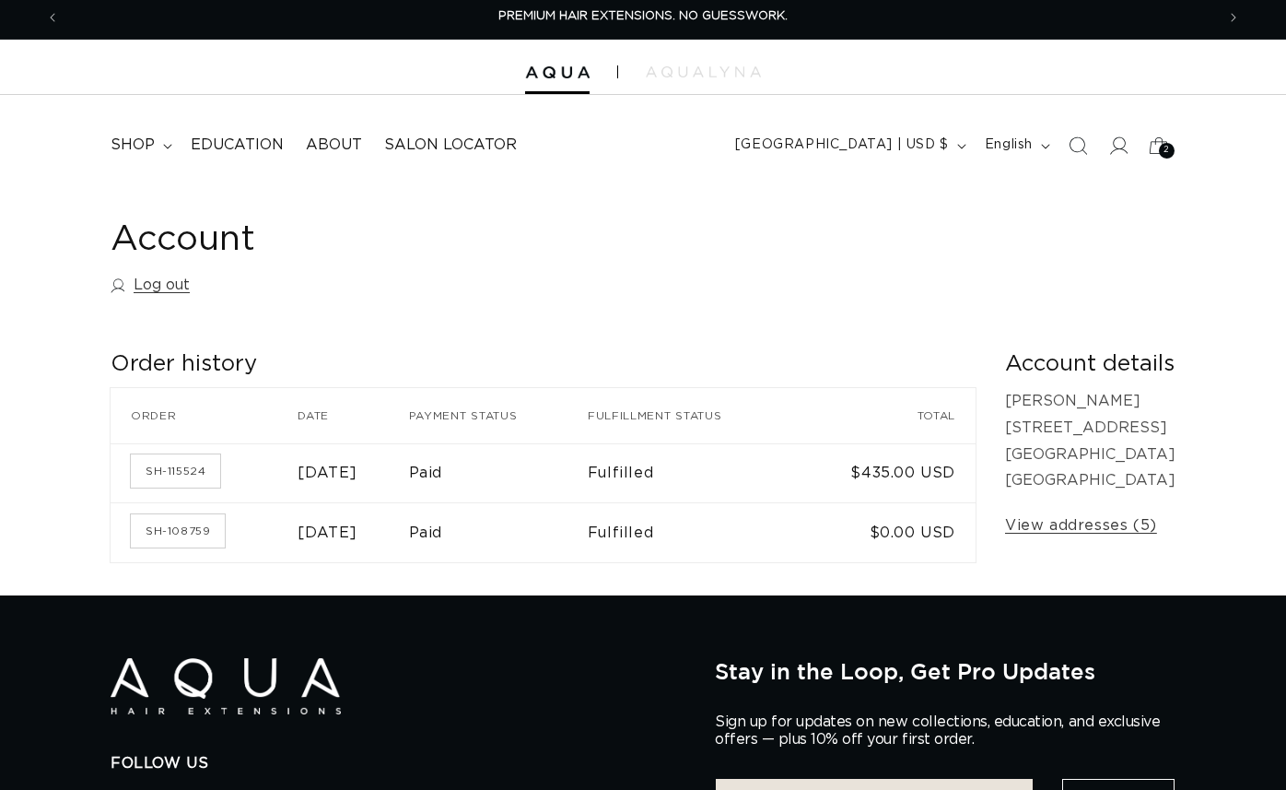
scroll to position [6, 0]
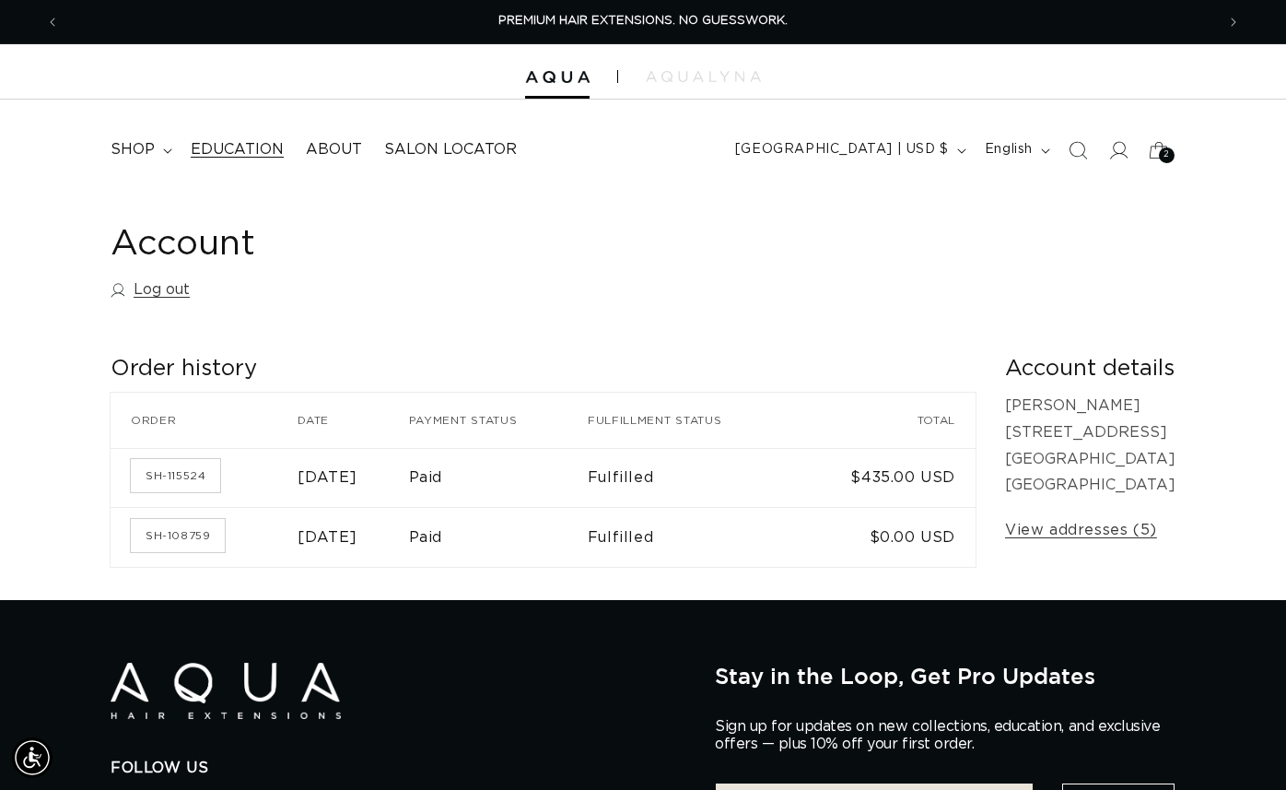
click at [234, 156] on span "Education" at bounding box center [237, 149] width 93 height 19
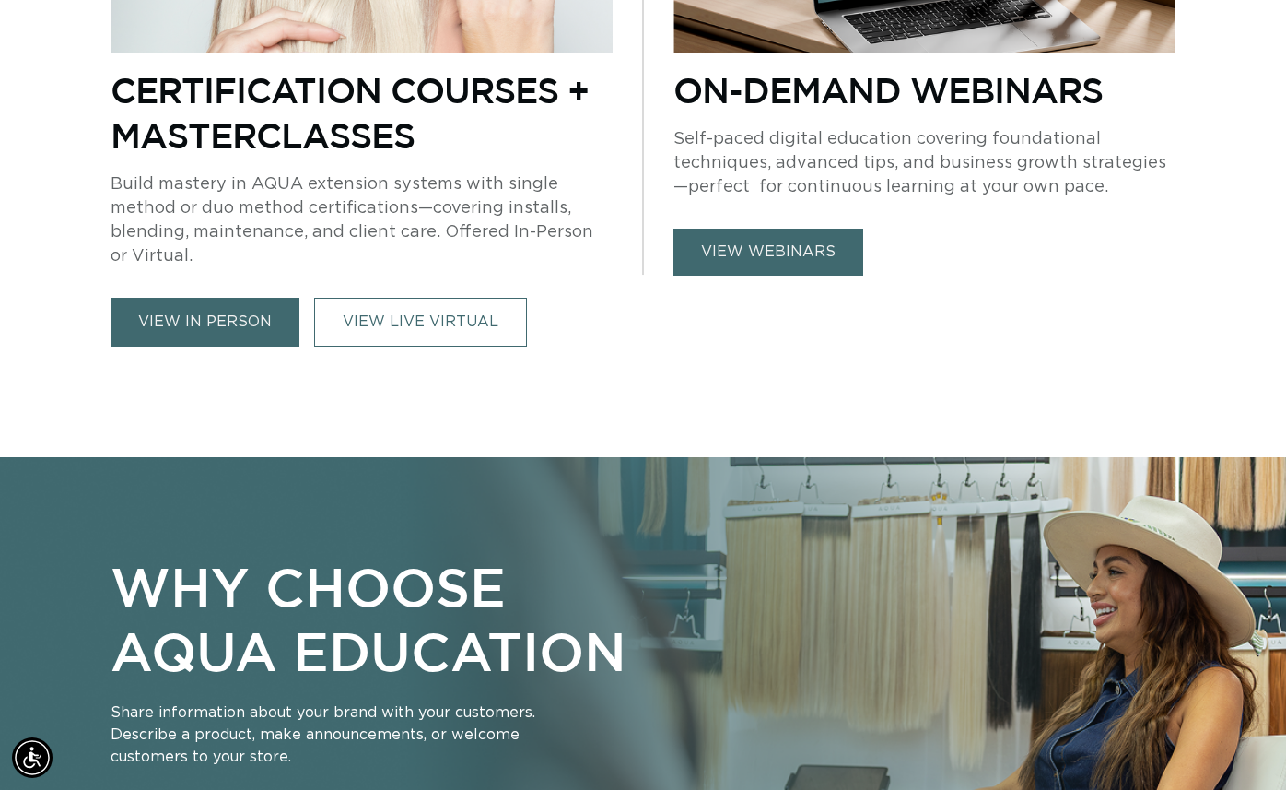
scroll to position [0, 1156]
click at [238, 335] on link "view in person" at bounding box center [205, 322] width 189 height 49
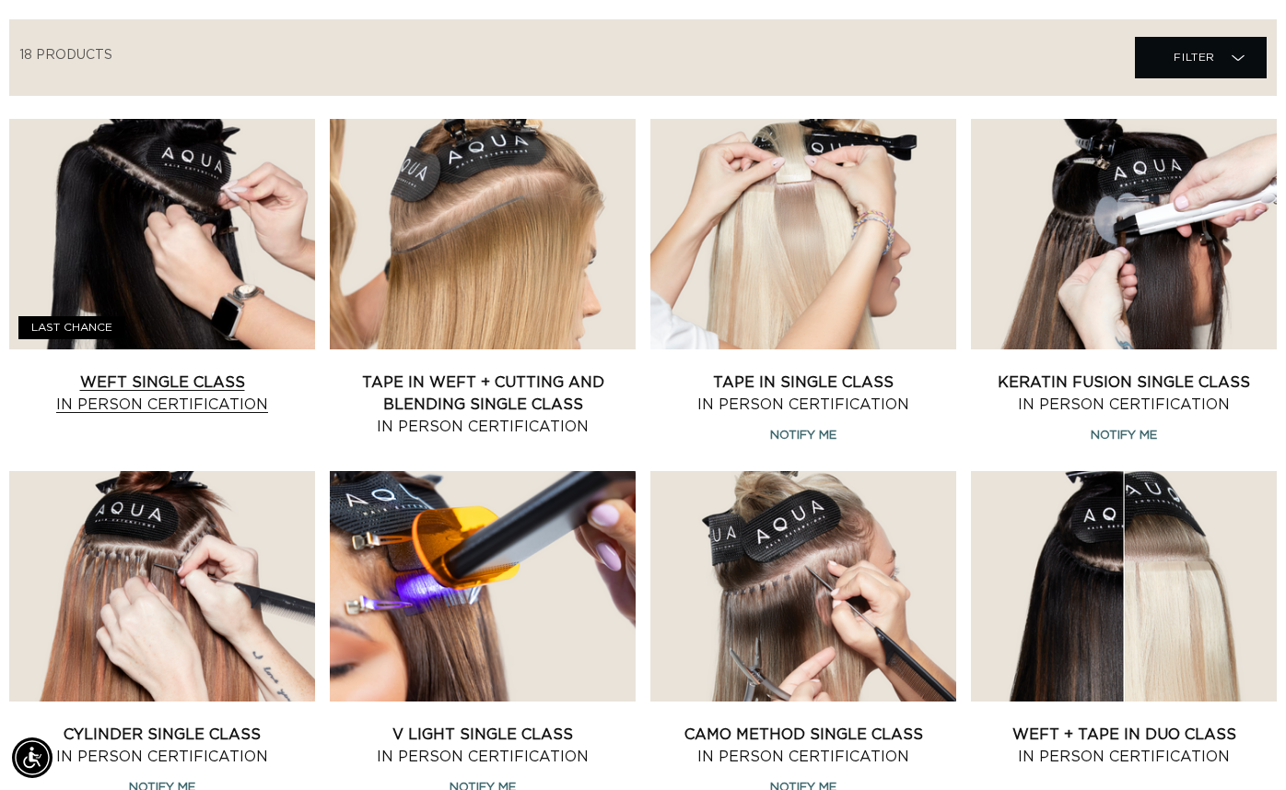
scroll to position [0, 2311]
click at [143, 371] on link "Weft Single Class In Person Certification" at bounding box center [162, 393] width 306 height 44
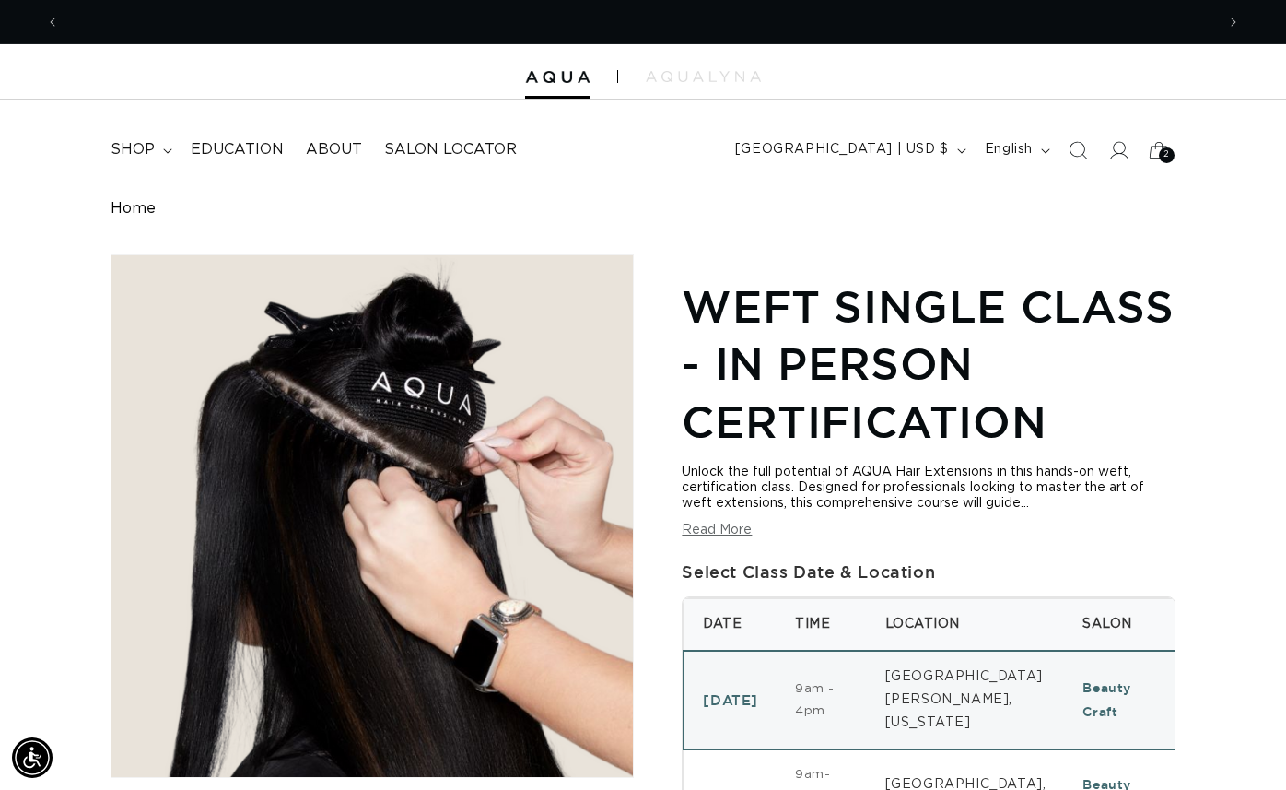
scroll to position [0, 2311]
click at [139, 153] on span "shop" at bounding box center [133, 149] width 44 height 19
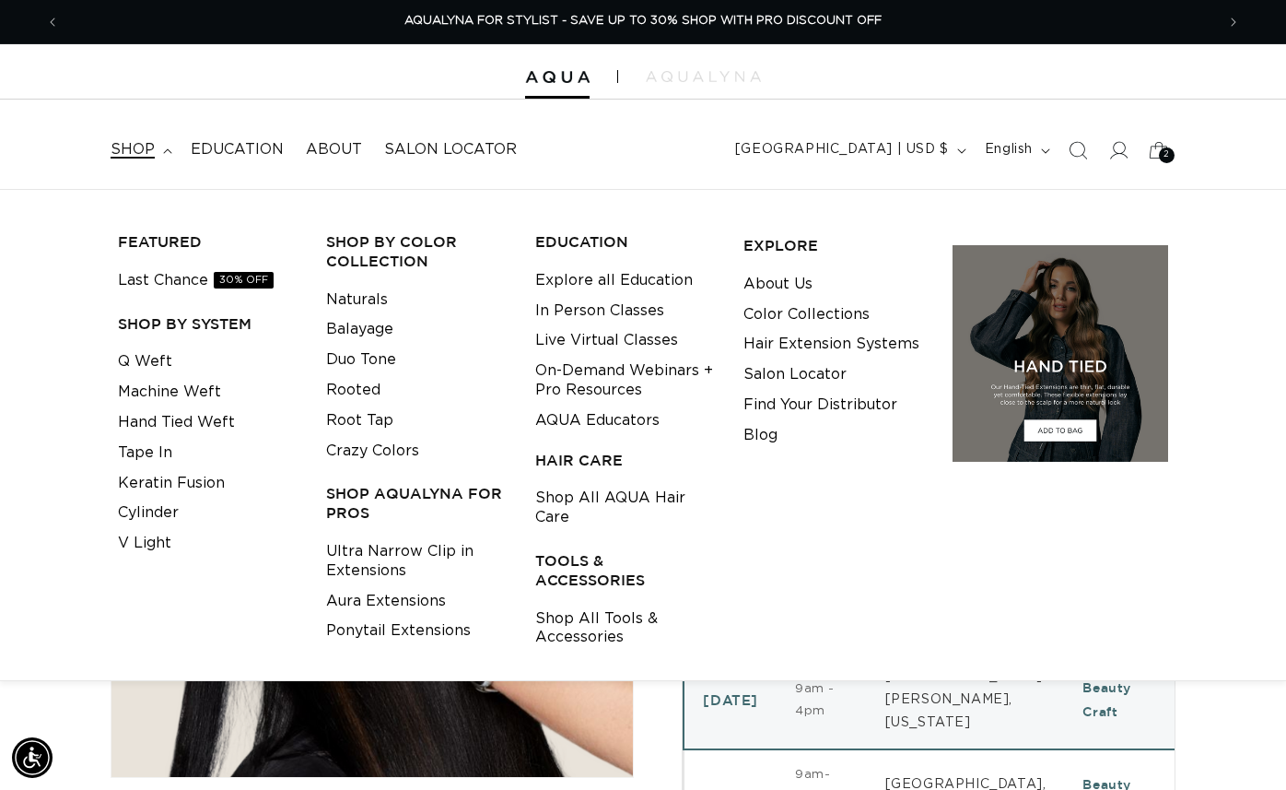
scroll to position [0, 0]
click at [151, 361] on link "Q Weft" at bounding box center [145, 361] width 54 height 30
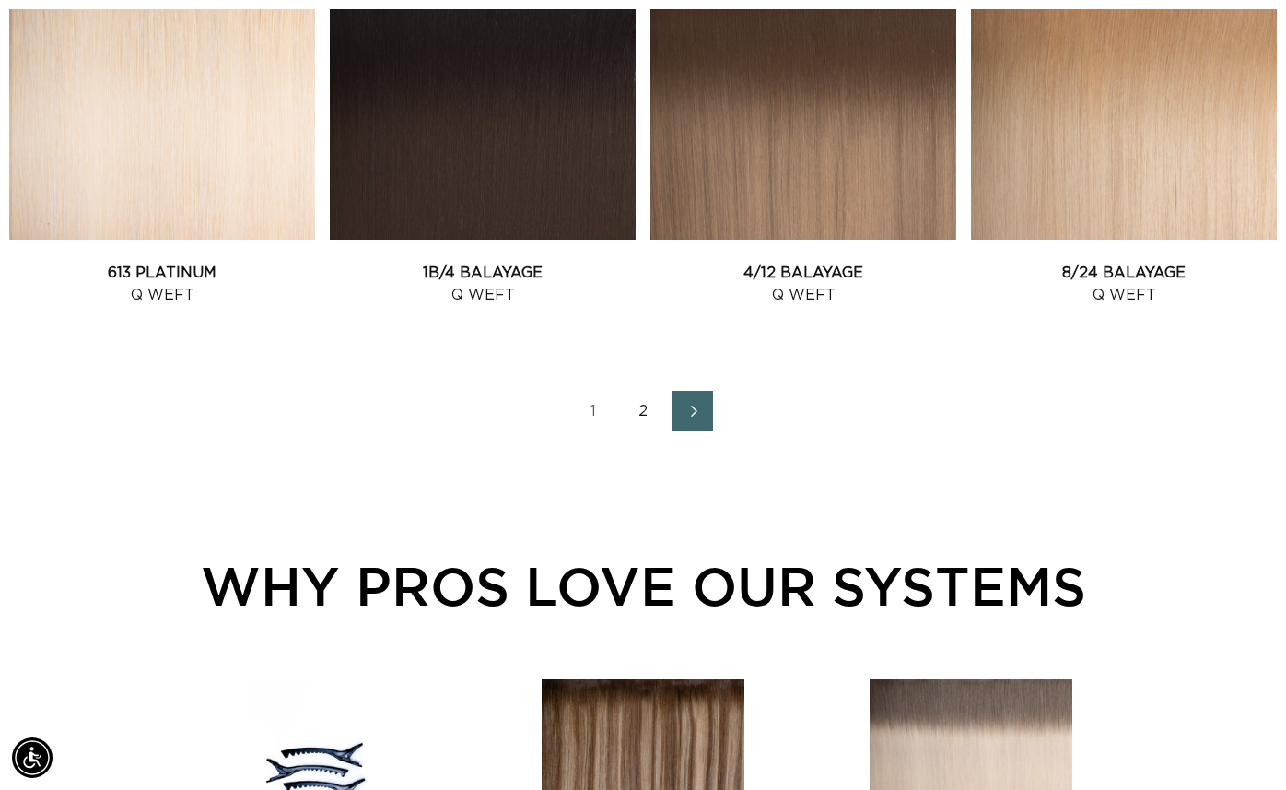
scroll to position [2155, 0]
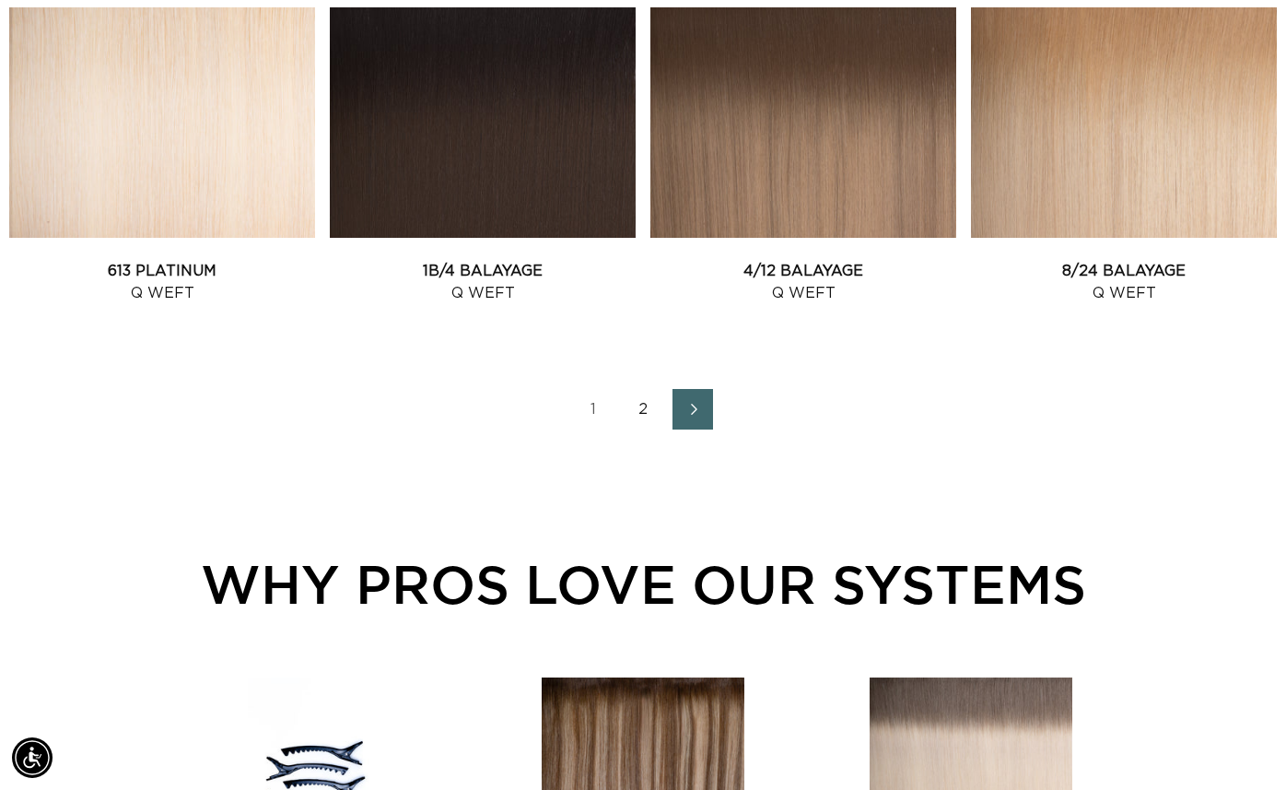
click at [638, 405] on link "2" at bounding box center [643, 409] width 41 height 41
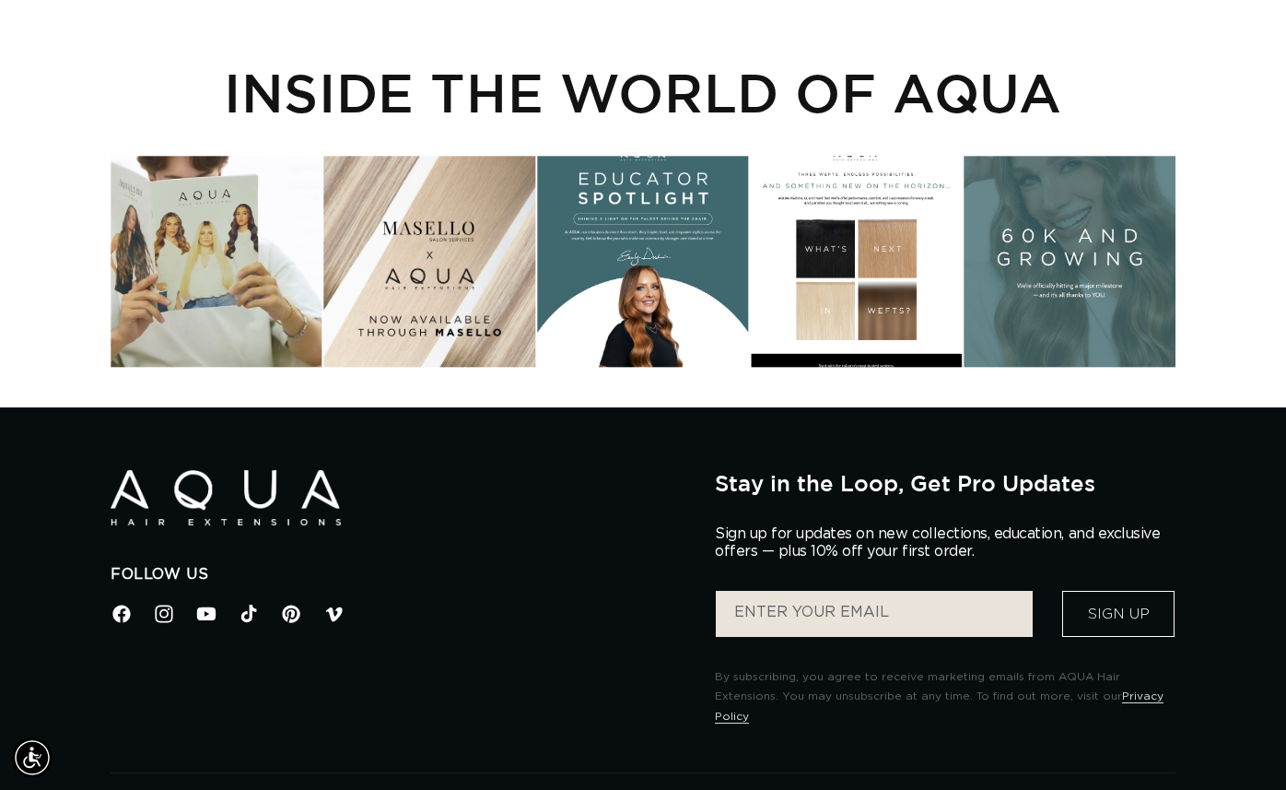
scroll to position [0, 2311]
click at [809, 312] on div "Instagram post opens in a popup" at bounding box center [856, 261] width 211 height 211
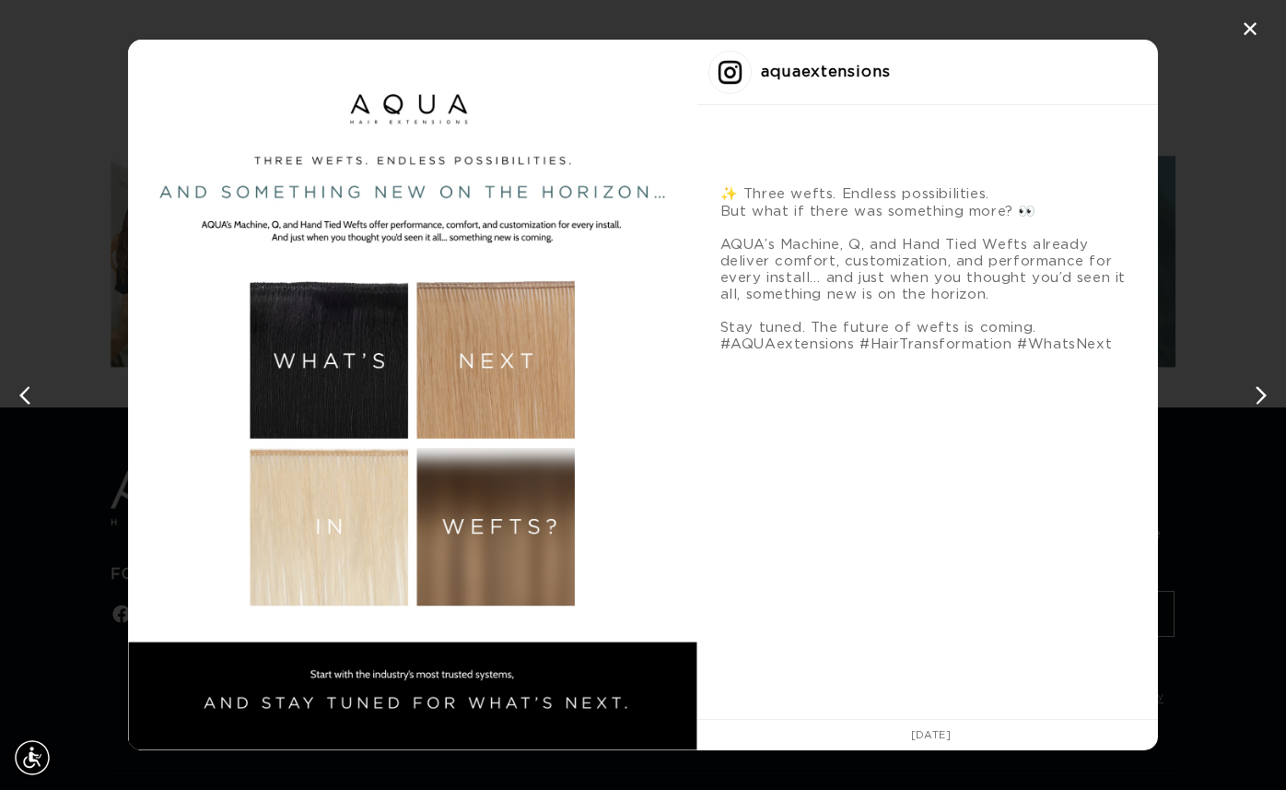
scroll to position [0, 0]
click at [1250, 36] on div "✕" at bounding box center [1251, 30] width 28 height 28
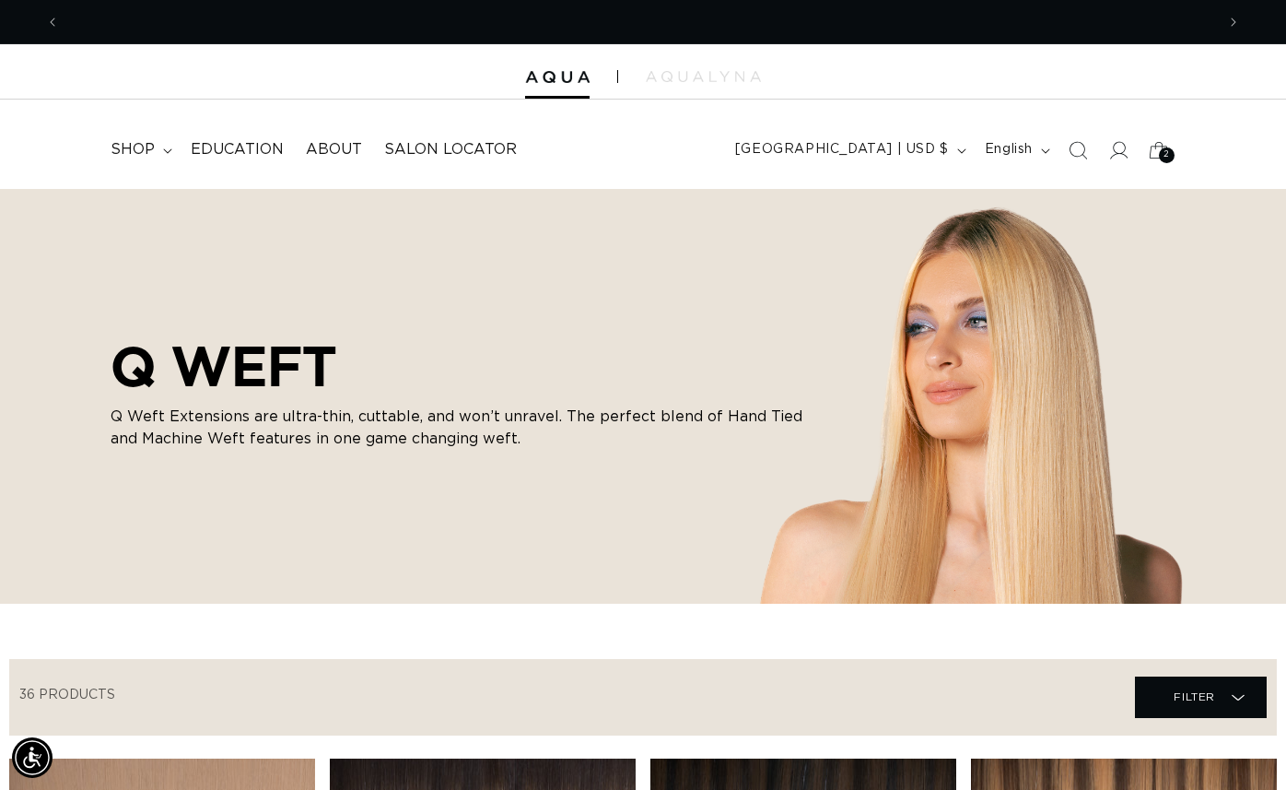
scroll to position [0, 1156]
click at [138, 152] on span "shop" at bounding box center [133, 149] width 44 height 19
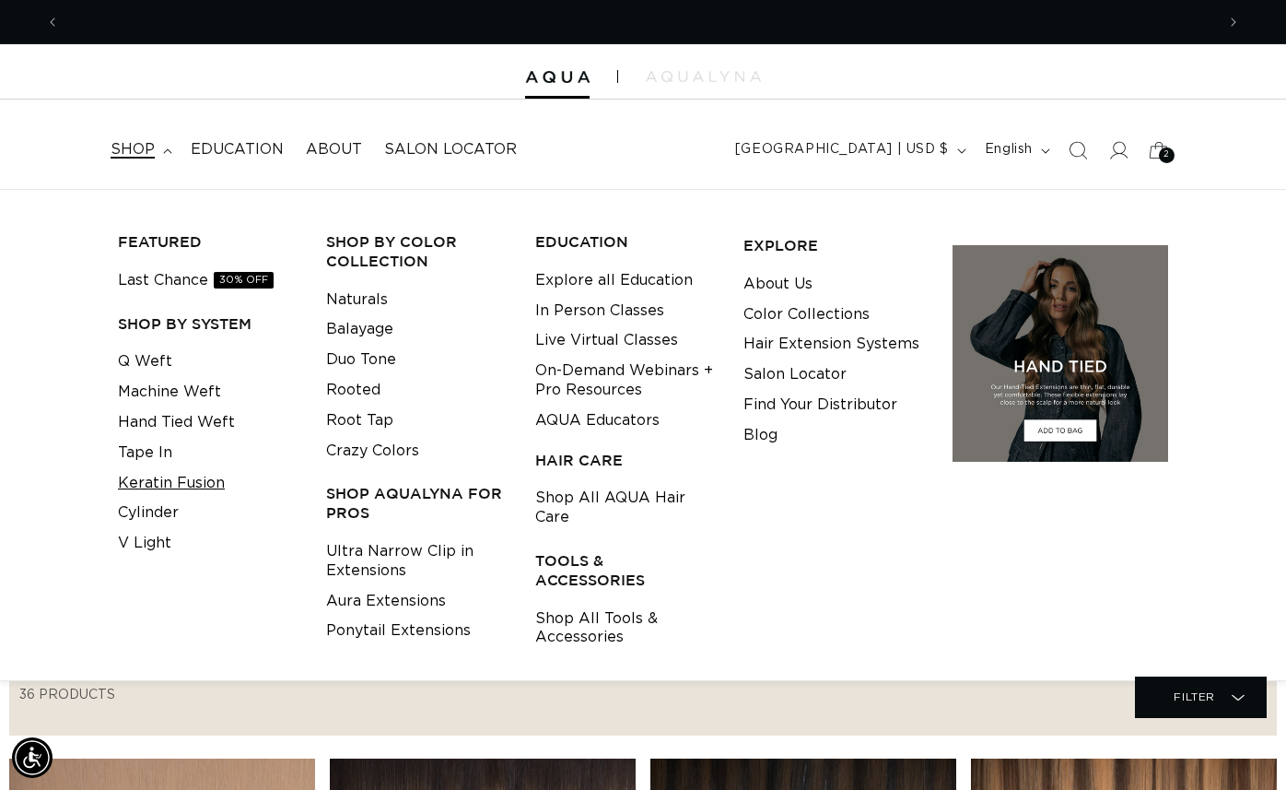
click at [147, 482] on link "Keratin Fusion" at bounding box center [171, 483] width 107 height 30
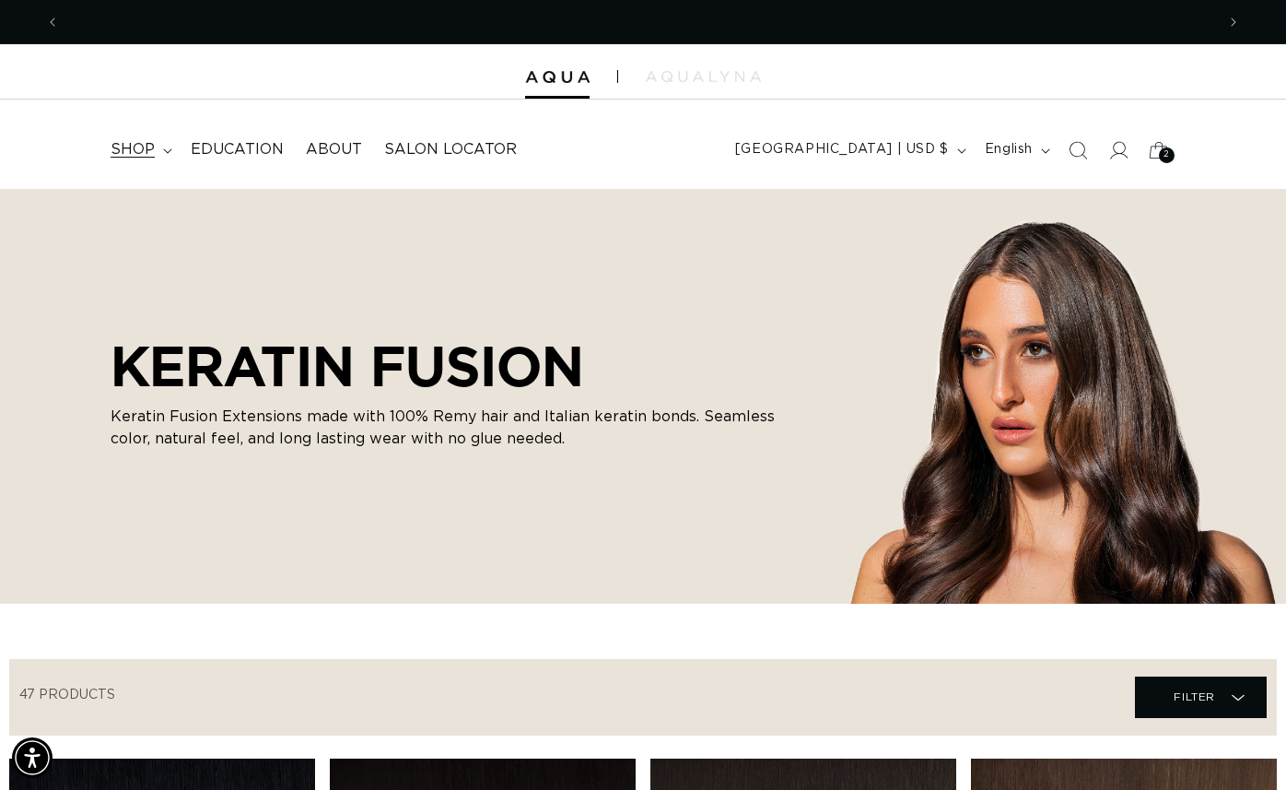
scroll to position [0, 1156]
click at [137, 149] on span "shop" at bounding box center [133, 149] width 44 height 19
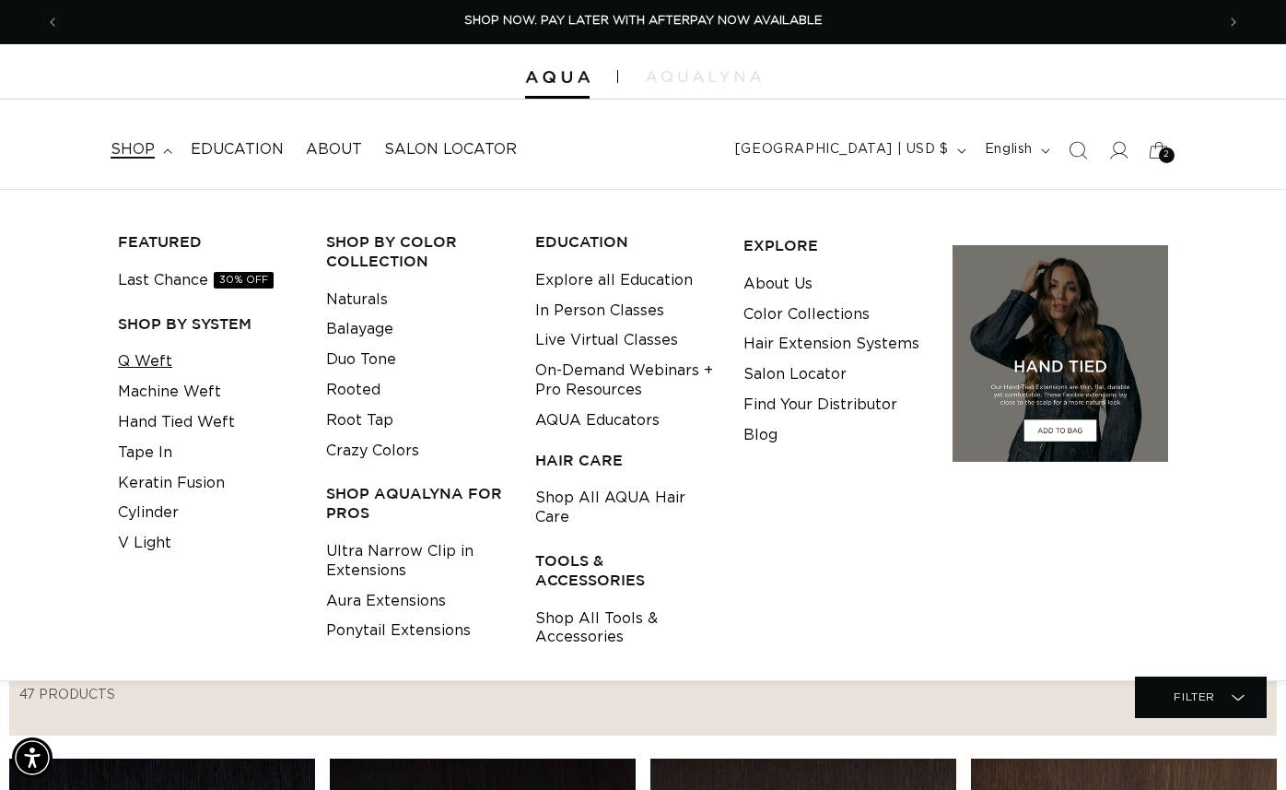
click at [158, 362] on link "Q Weft" at bounding box center [145, 361] width 54 height 30
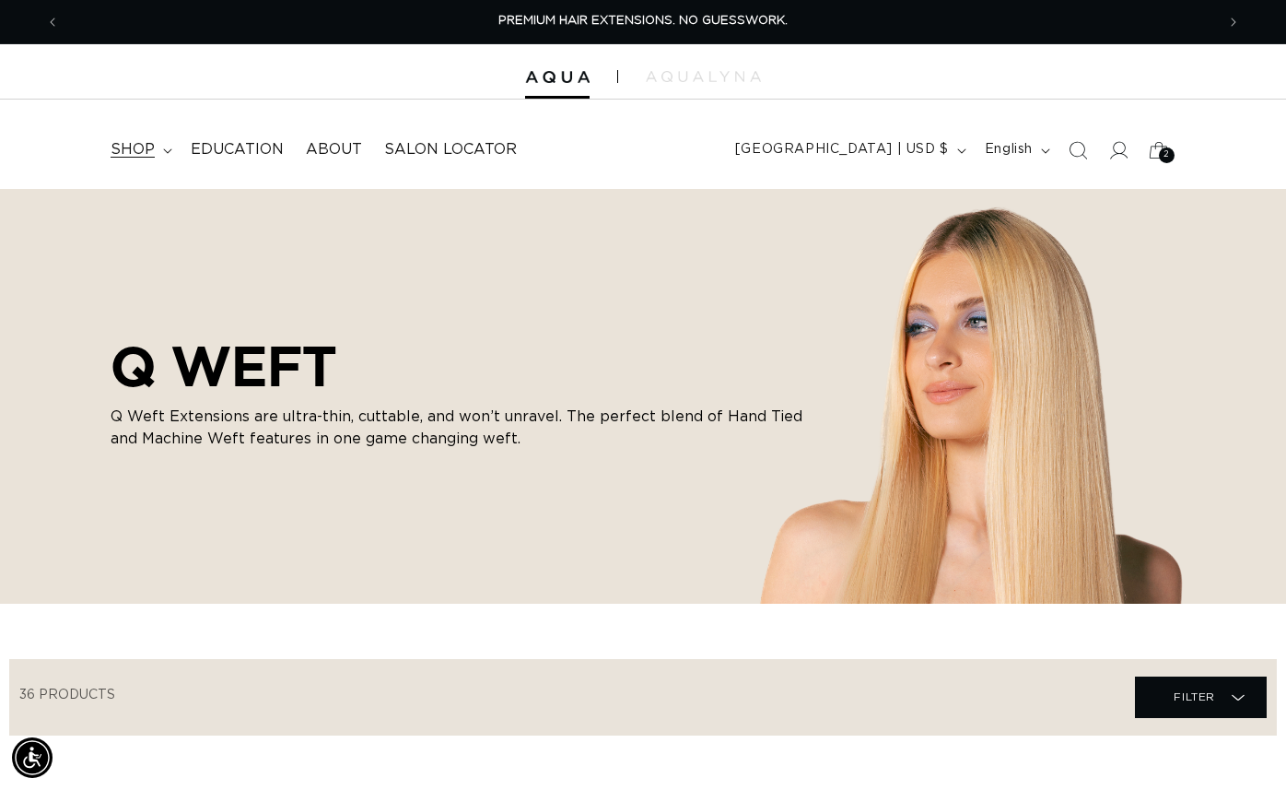
click at [135, 149] on span "shop" at bounding box center [133, 149] width 44 height 19
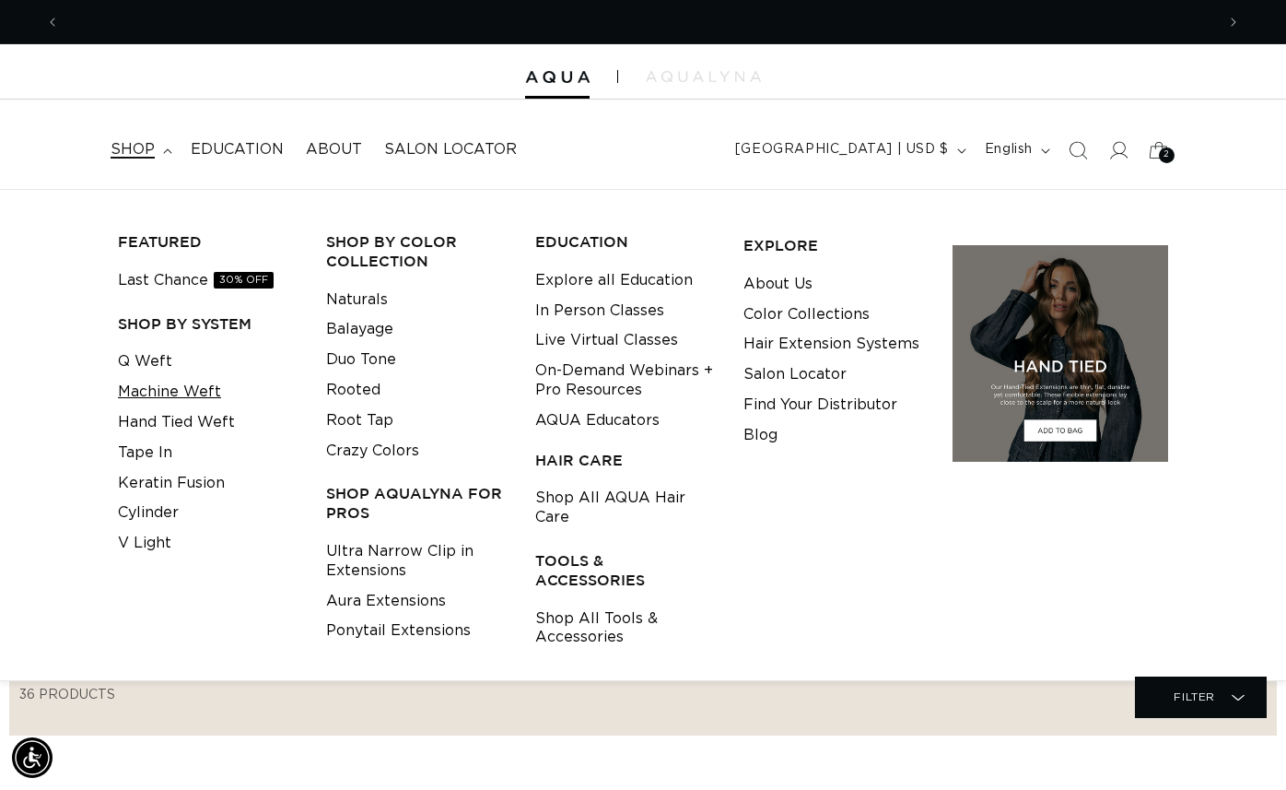
scroll to position [0, 1156]
click at [156, 392] on link "Machine Weft" at bounding box center [169, 392] width 103 height 30
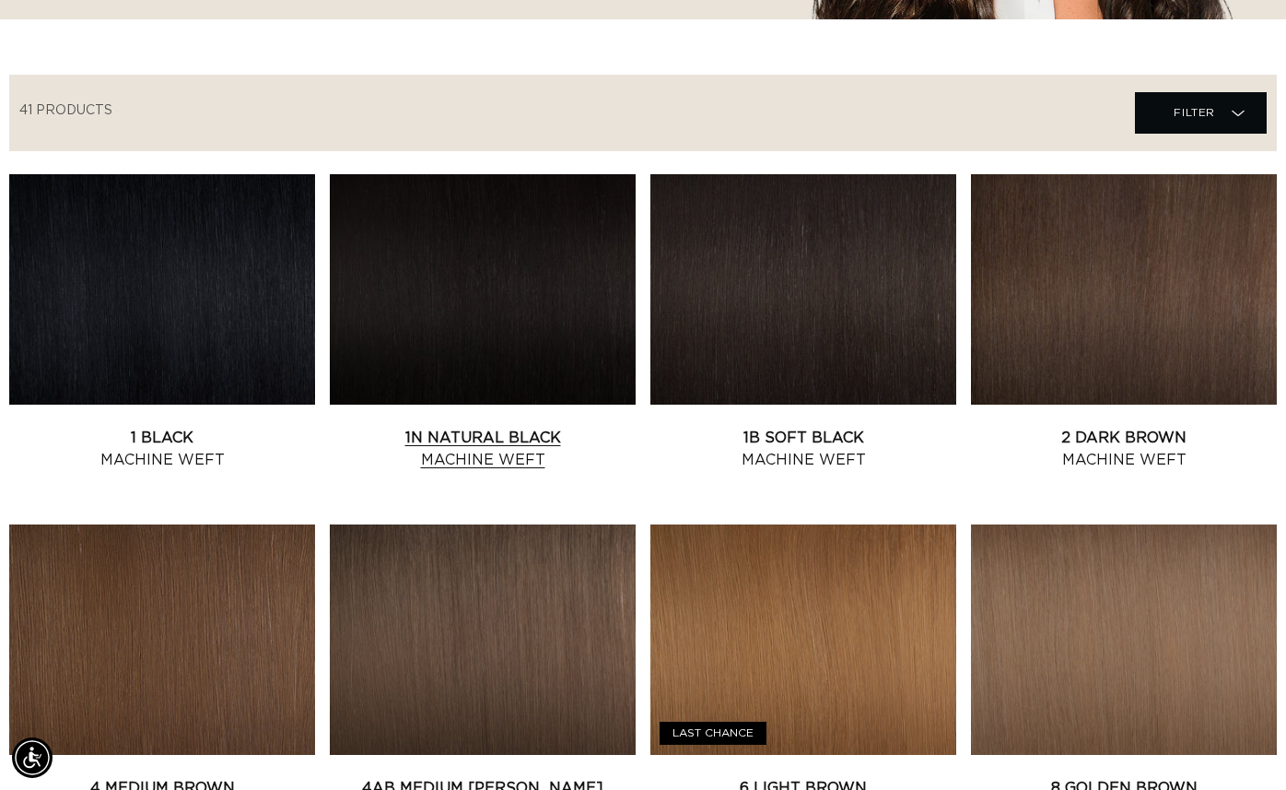
scroll to position [0, 2311]
click at [499, 427] on link "1N Natural Black Machine Weft" at bounding box center [483, 449] width 306 height 44
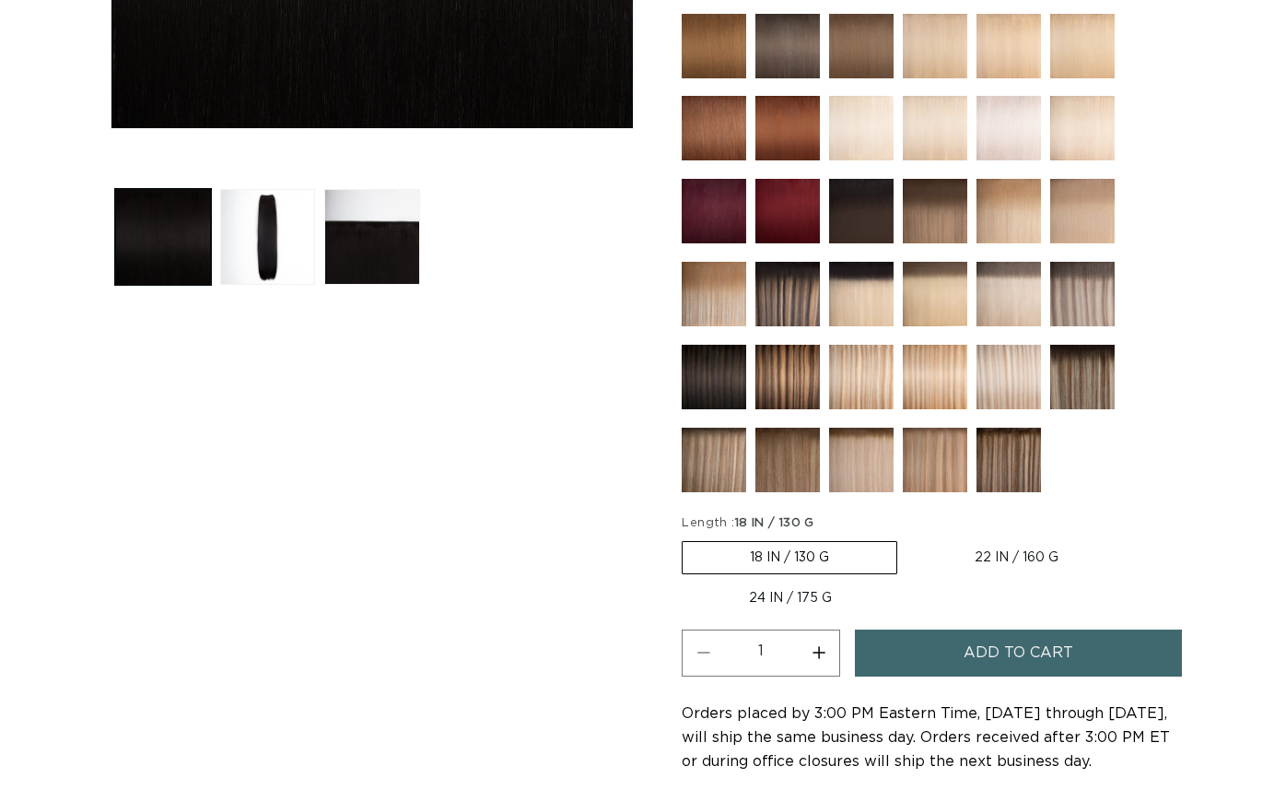
scroll to position [679, 0]
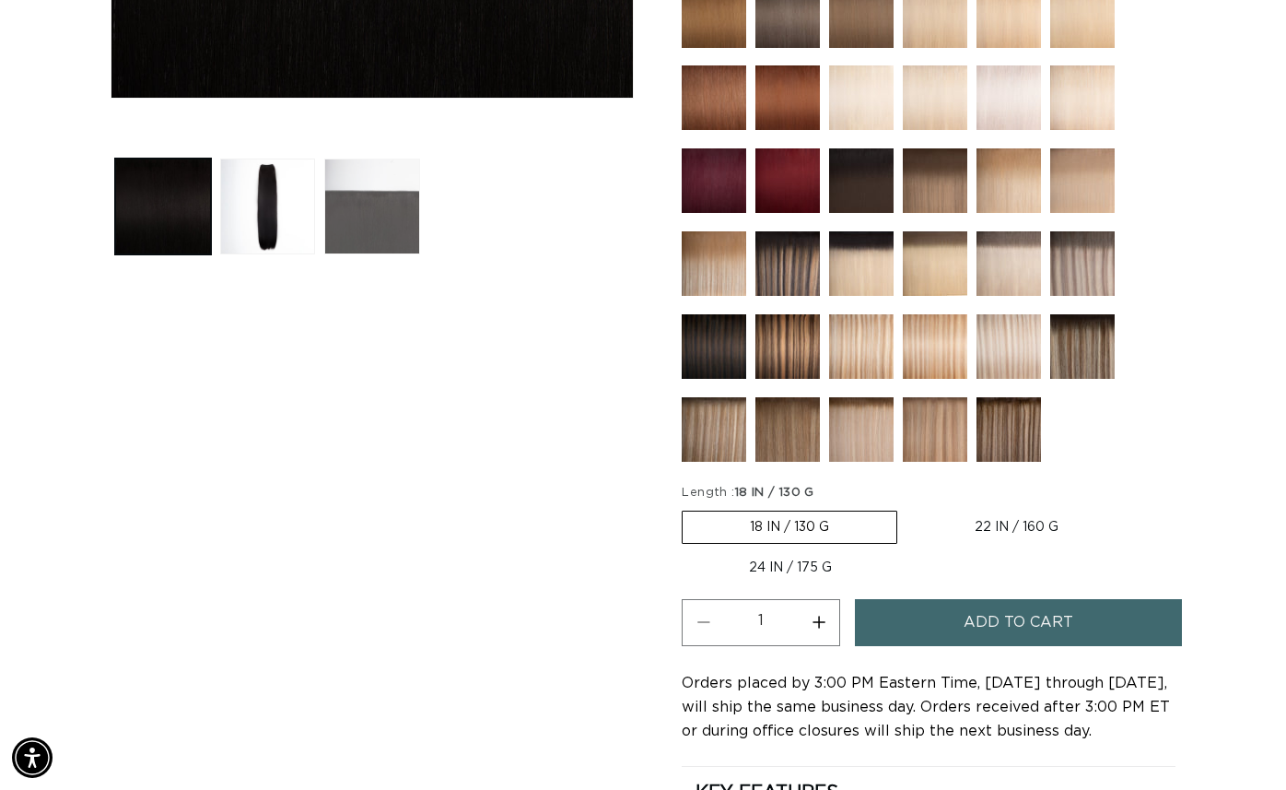
click at [391, 227] on button "Load image 3 in gallery view" at bounding box center [372, 206] width 96 height 96
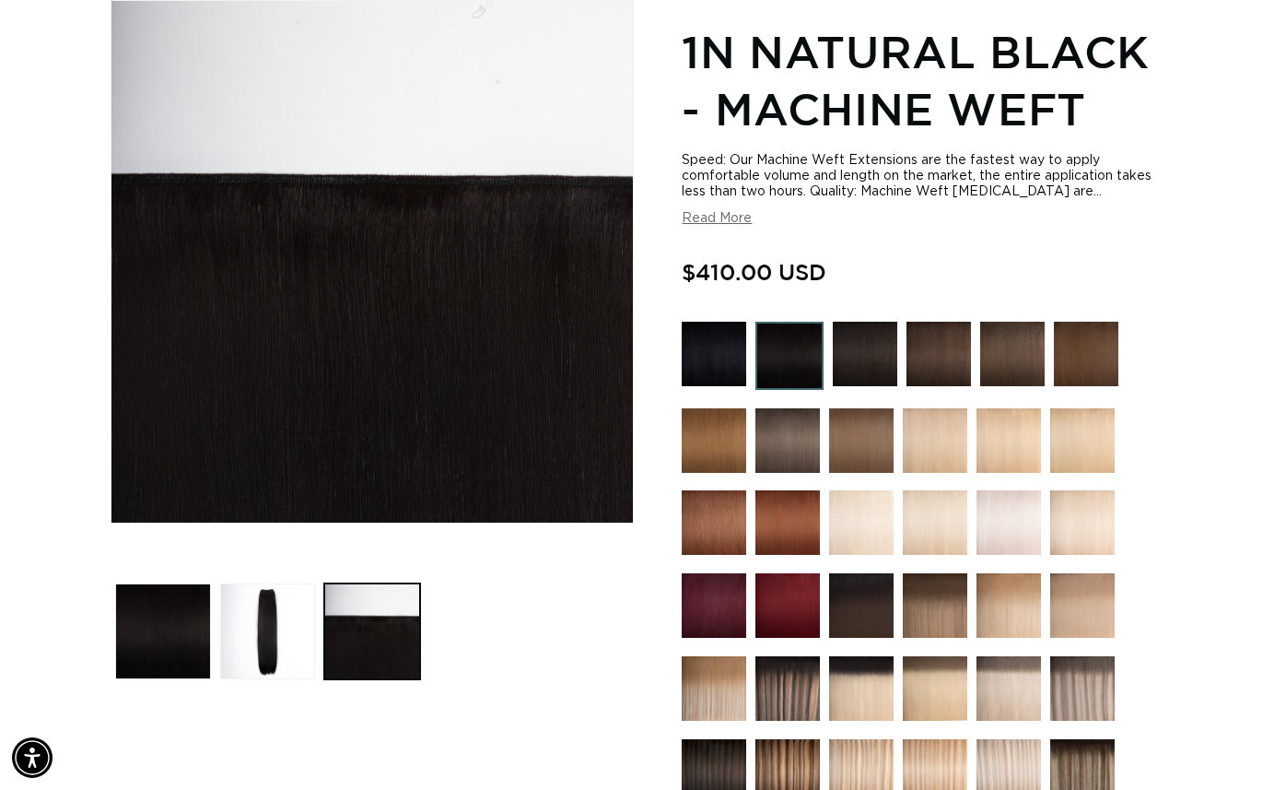
scroll to position [0, 2311]
click at [289, 616] on button "Load image 2 in gallery view" at bounding box center [268, 631] width 96 height 96
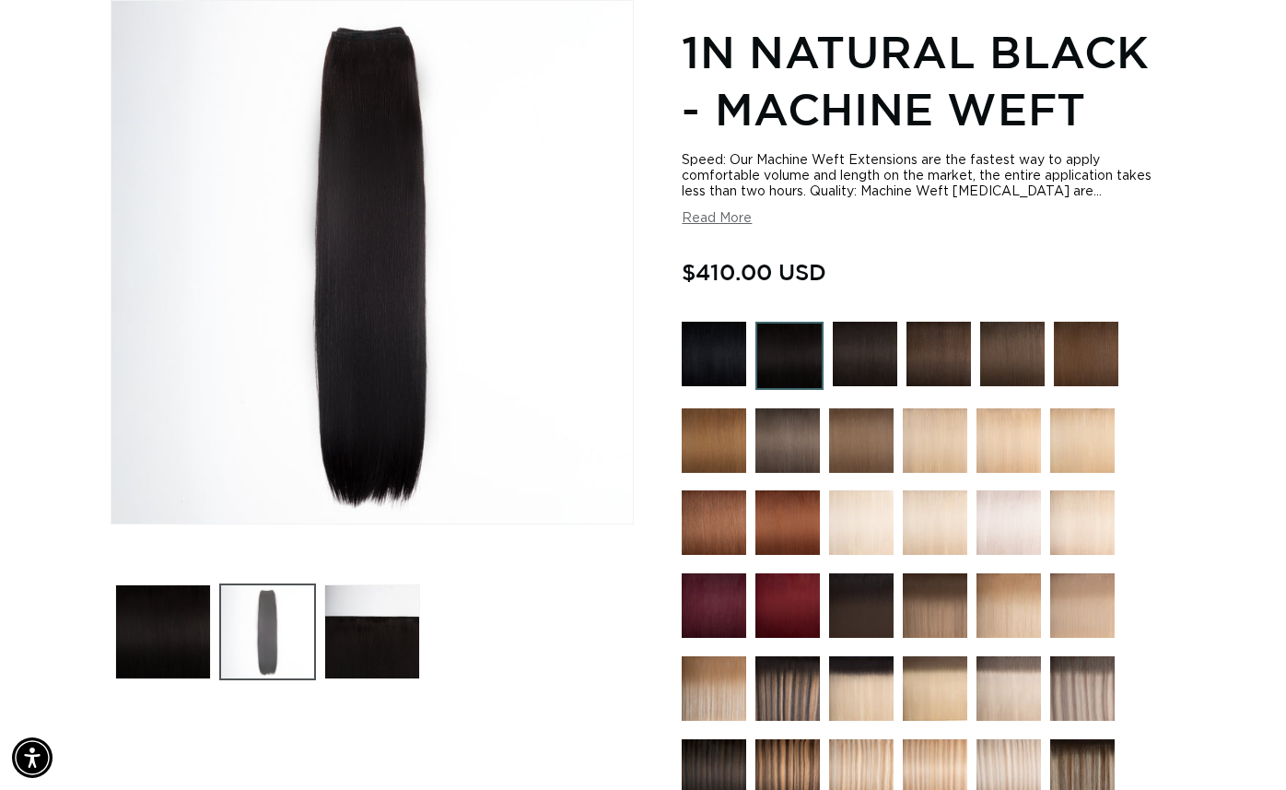
click at [276, 615] on button "Load image 2 in gallery view" at bounding box center [268, 632] width 96 height 96
click at [364, 636] on button "Load image 3 in gallery view" at bounding box center [372, 632] width 96 height 96
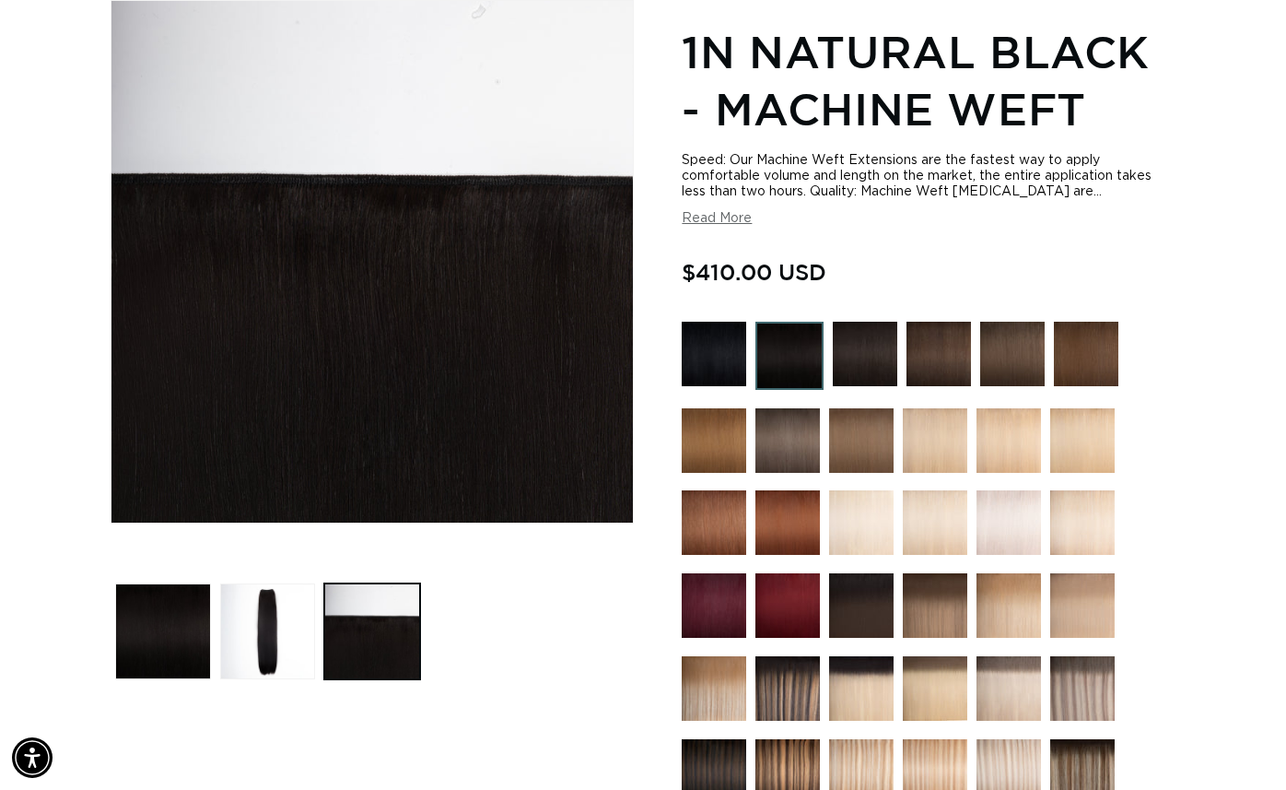
scroll to position [0, 2311]
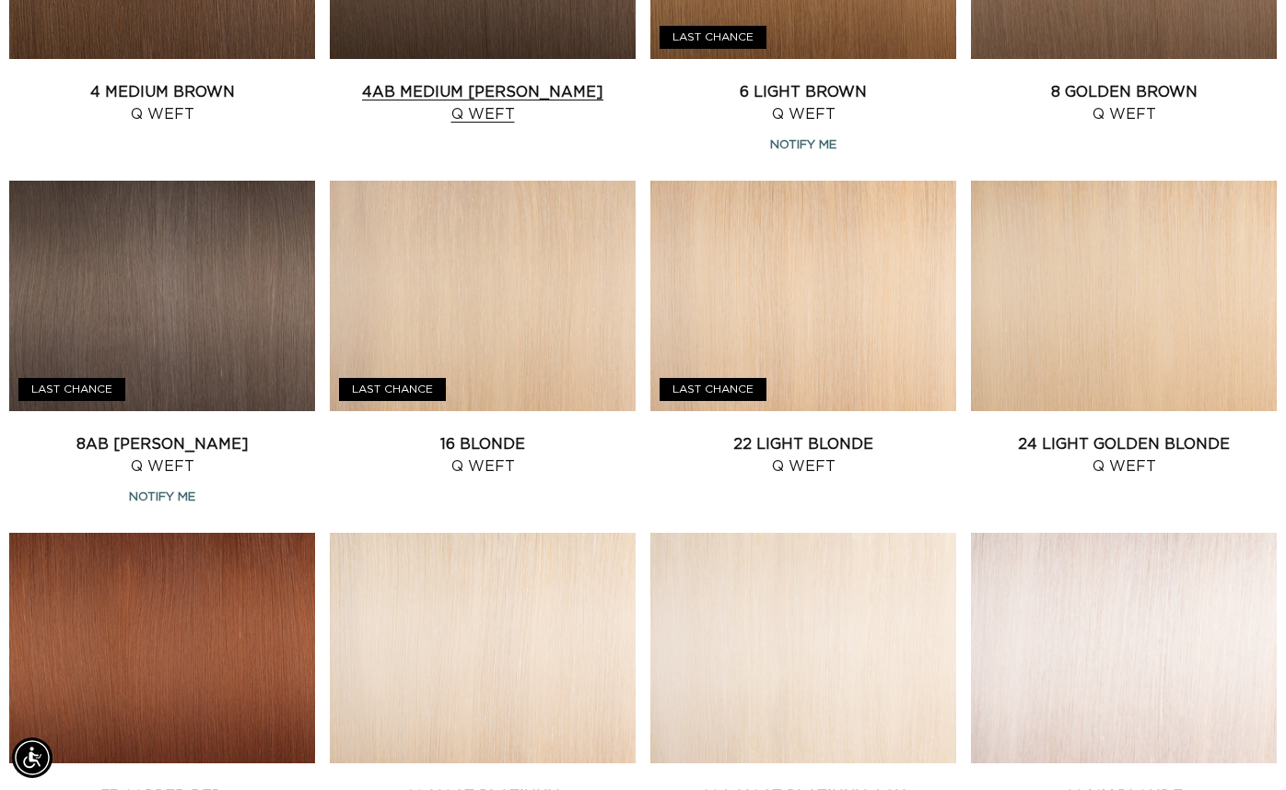
scroll to position [1282, 0]
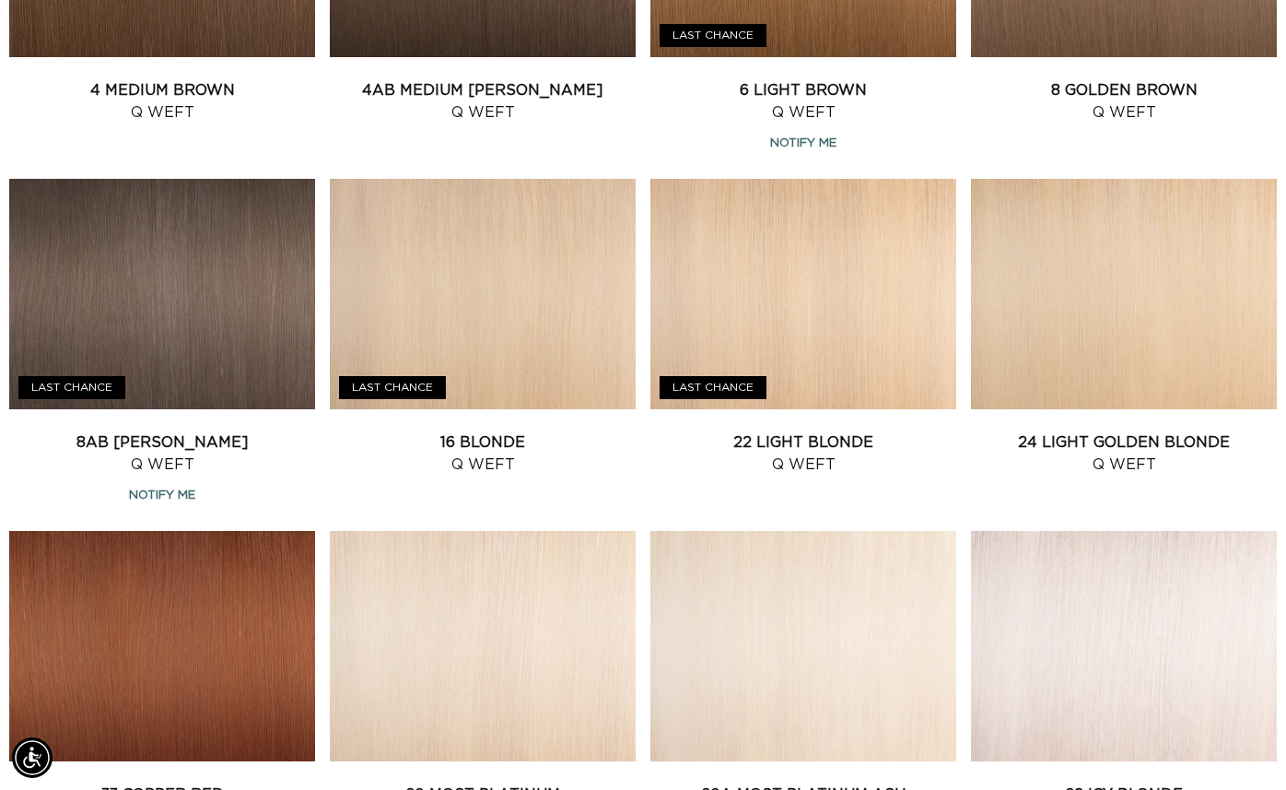
click at [515, 783] on link "60 Most Platinum Q Weft" at bounding box center [483, 805] width 306 height 44
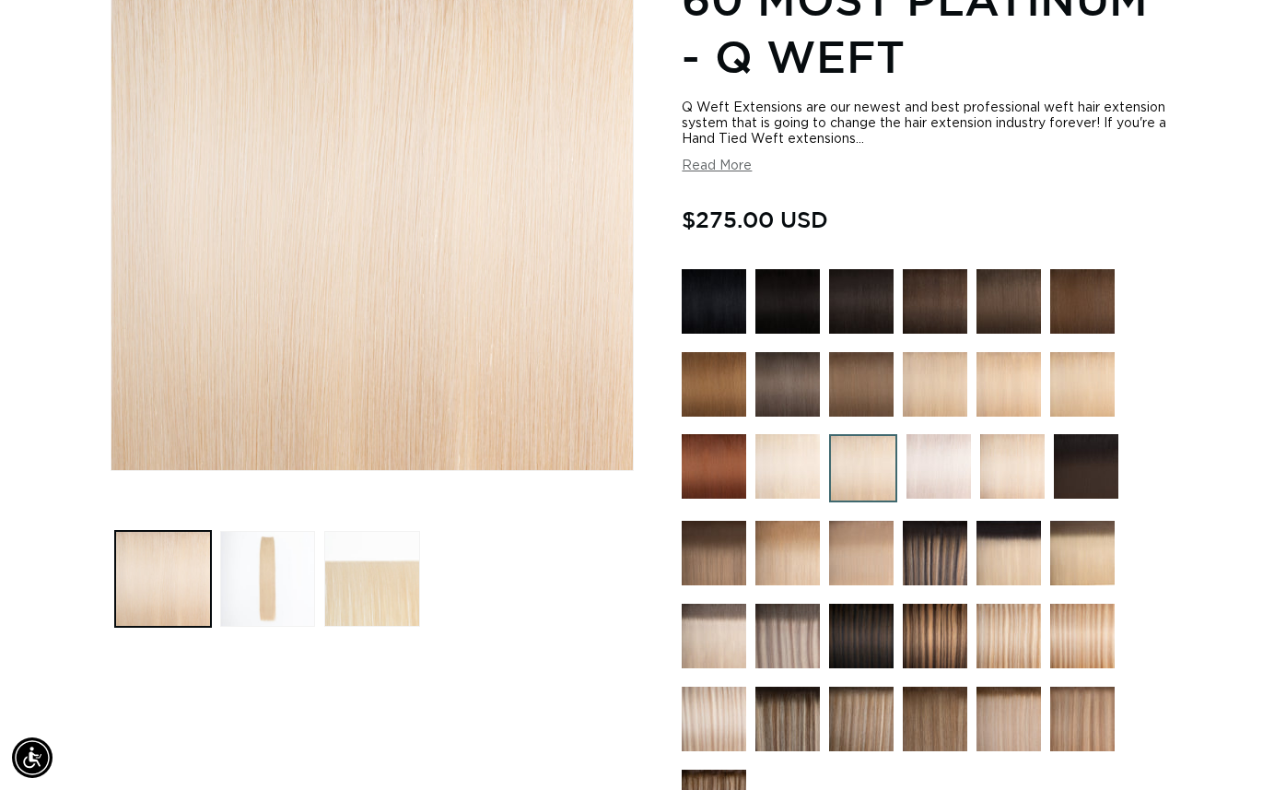
scroll to position [434, 0]
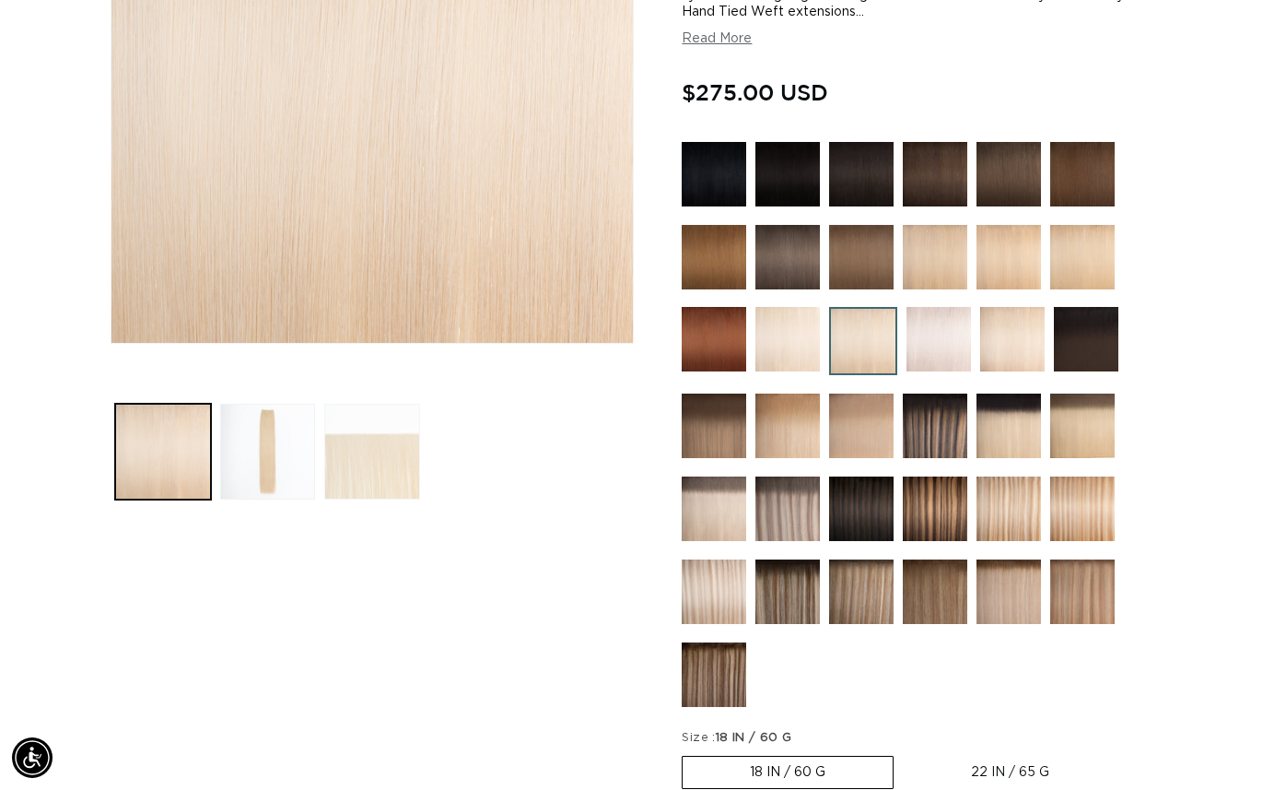
click at [372, 460] on button "Load image 3 in gallery view" at bounding box center [372, 452] width 96 height 96
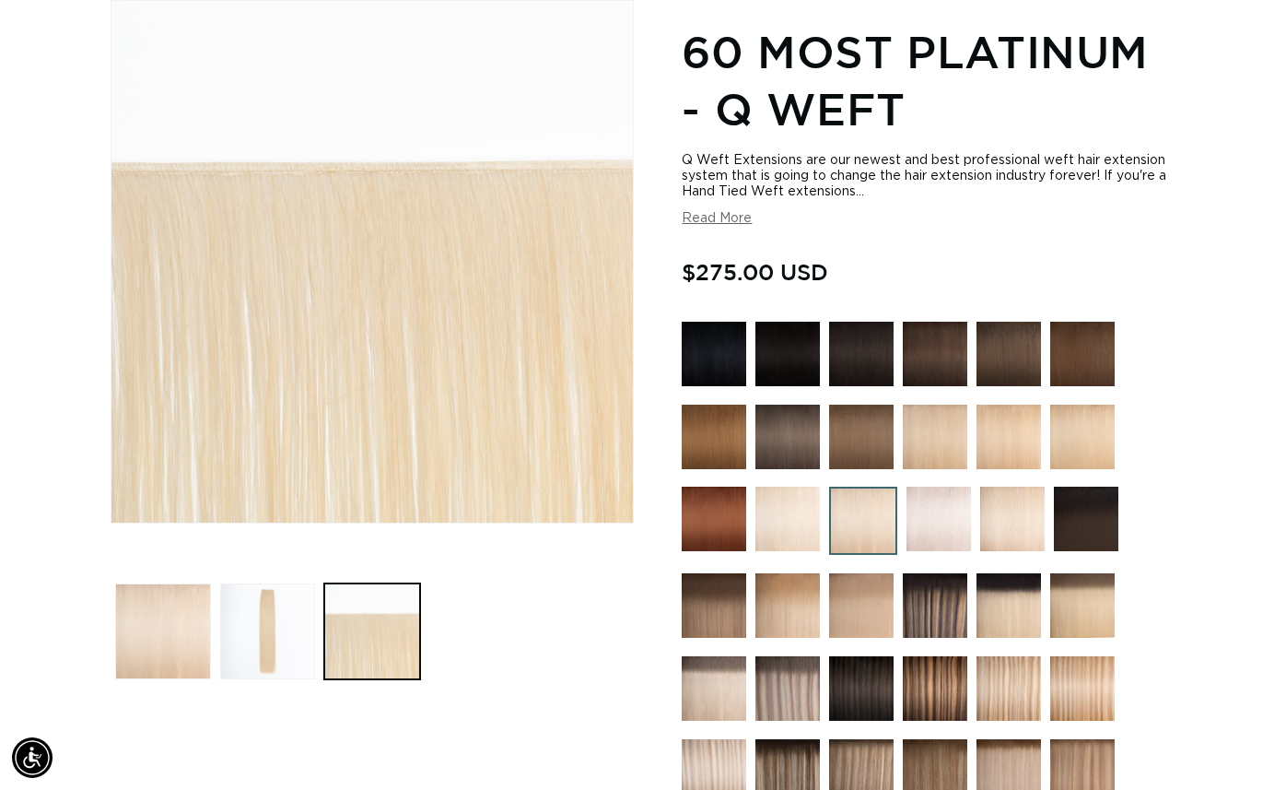
scroll to position [0, 0]
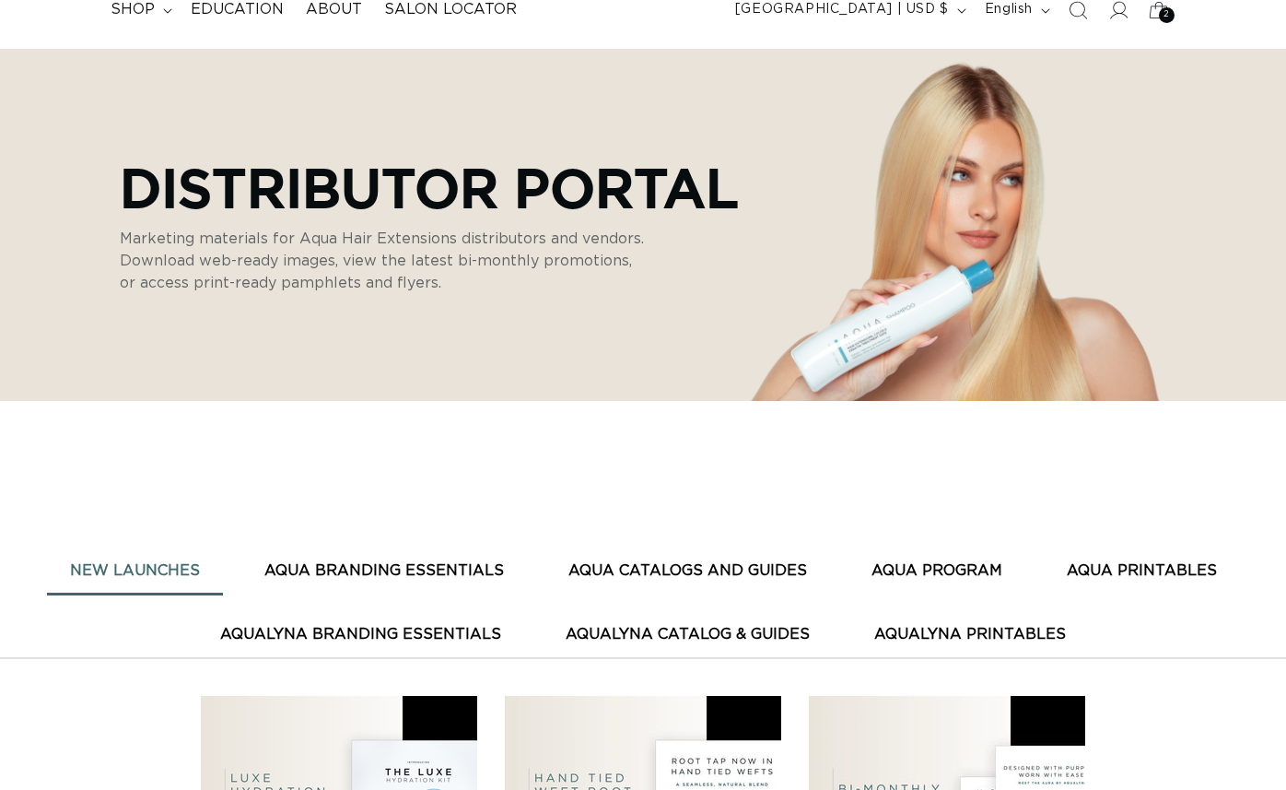
scroll to position [142, 0]
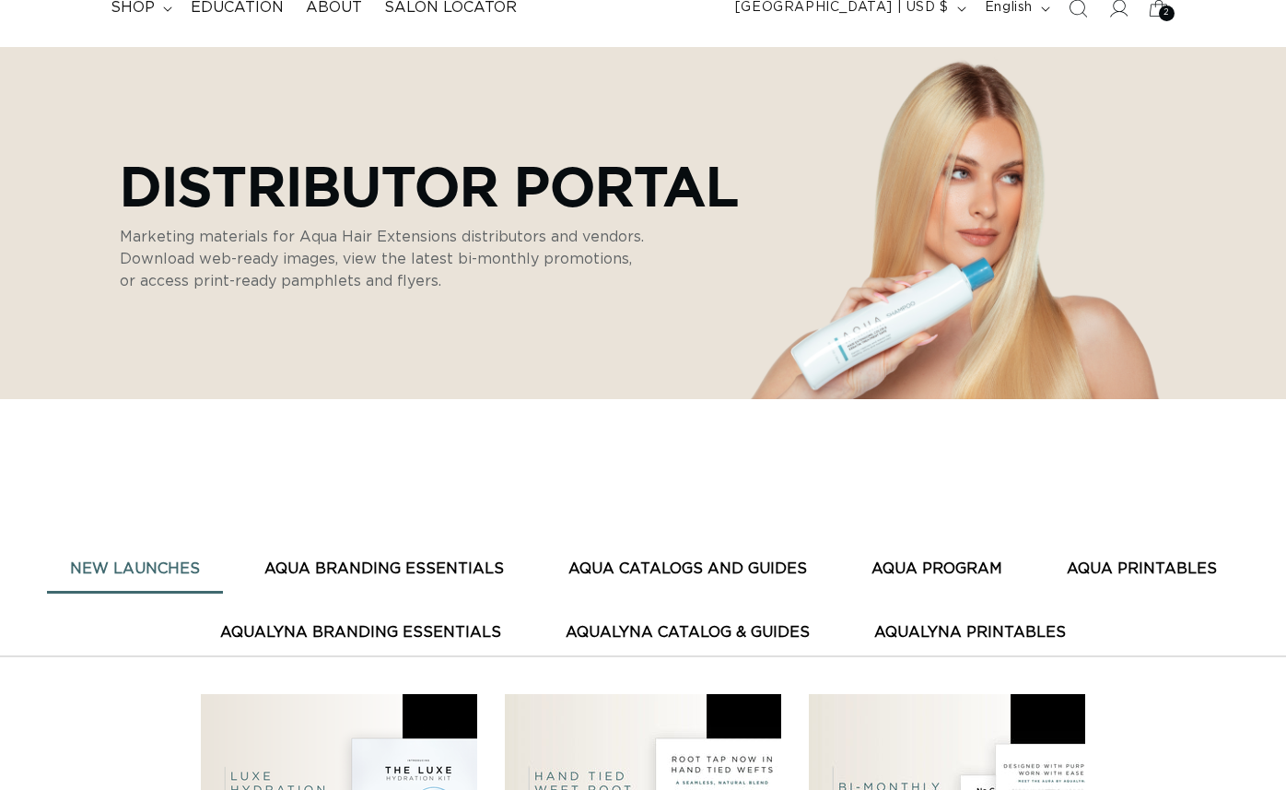
click at [740, 563] on button "AQUA CATALOGS AND GUIDES" at bounding box center [688, 568] width 285 height 45
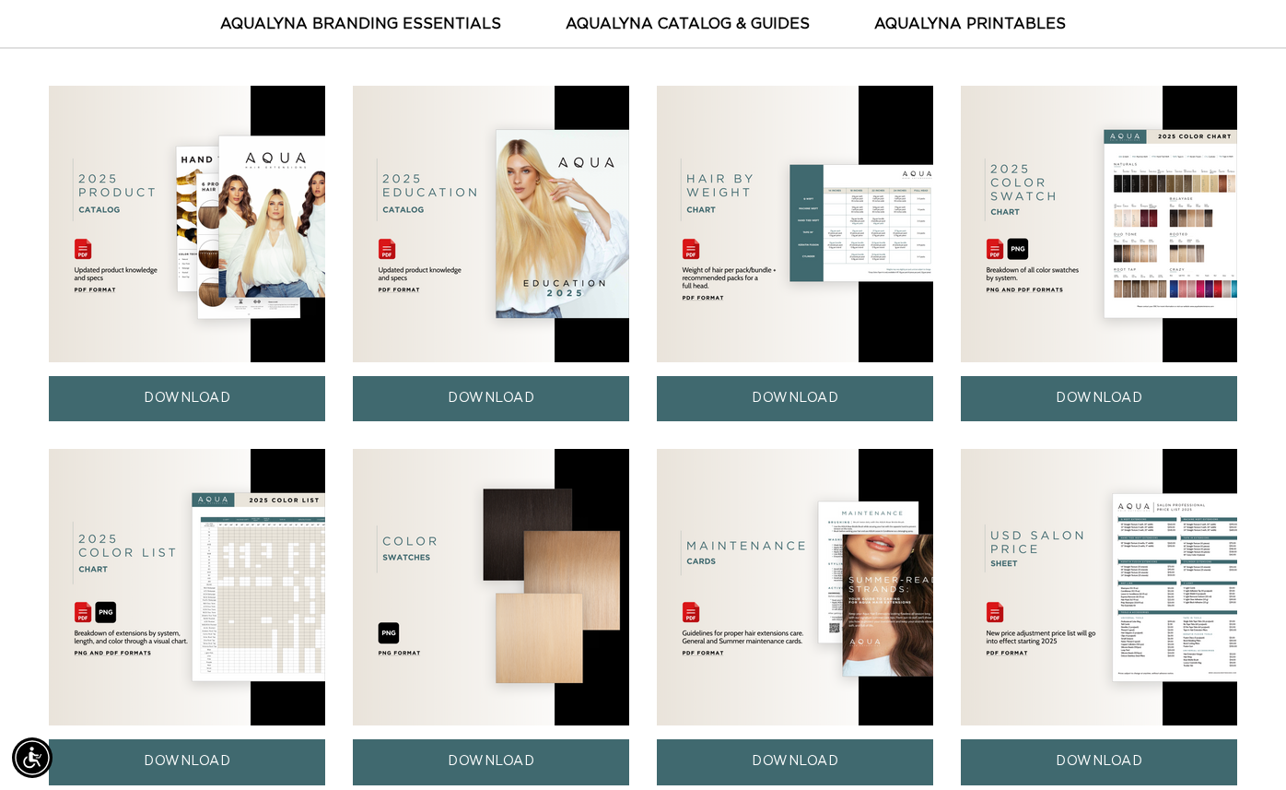
scroll to position [0, 0]
click at [202, 397] on link "DOWNLOAD" at bounding box center [187, 398] width 276 height 45
